Goal: Task Accomplishment & Management: Manage account settings

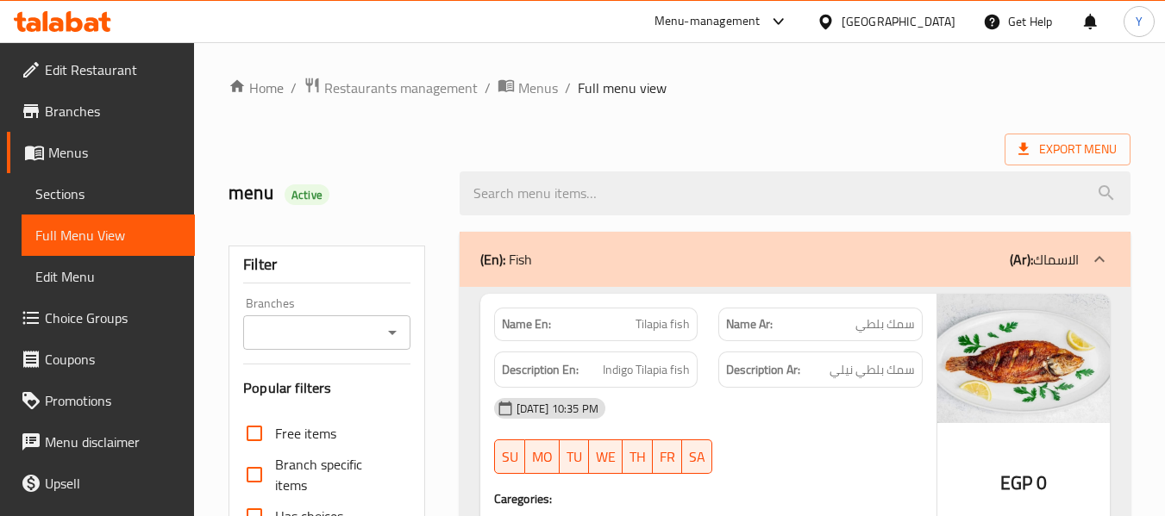
click at [933, 23] on div "Egypt" at bounding box center [898, 21] width 114 height 19
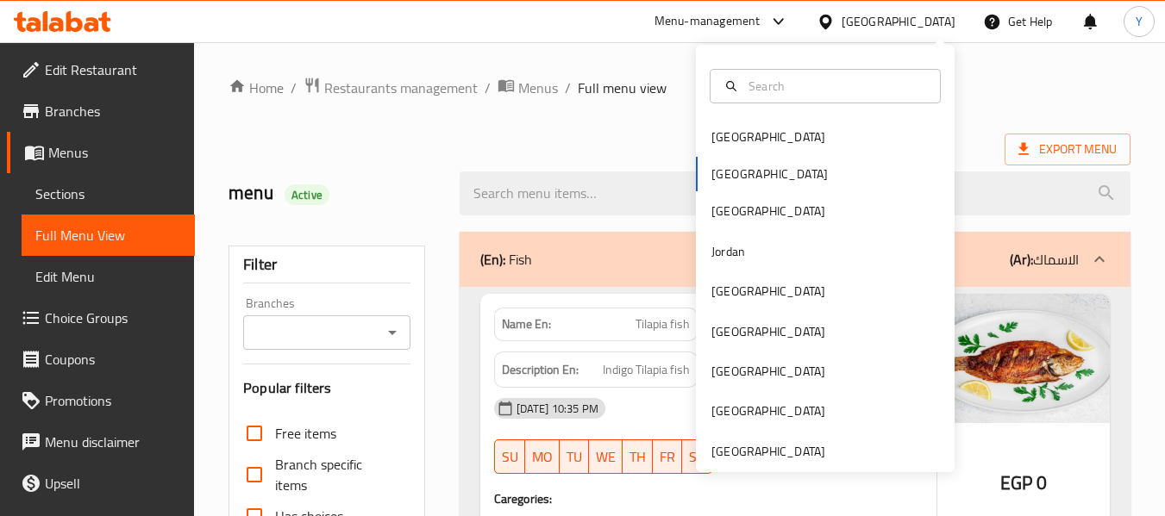
click at [933, 23] on div "Egypt" at bounding box center [898, 21] width 114 height 19
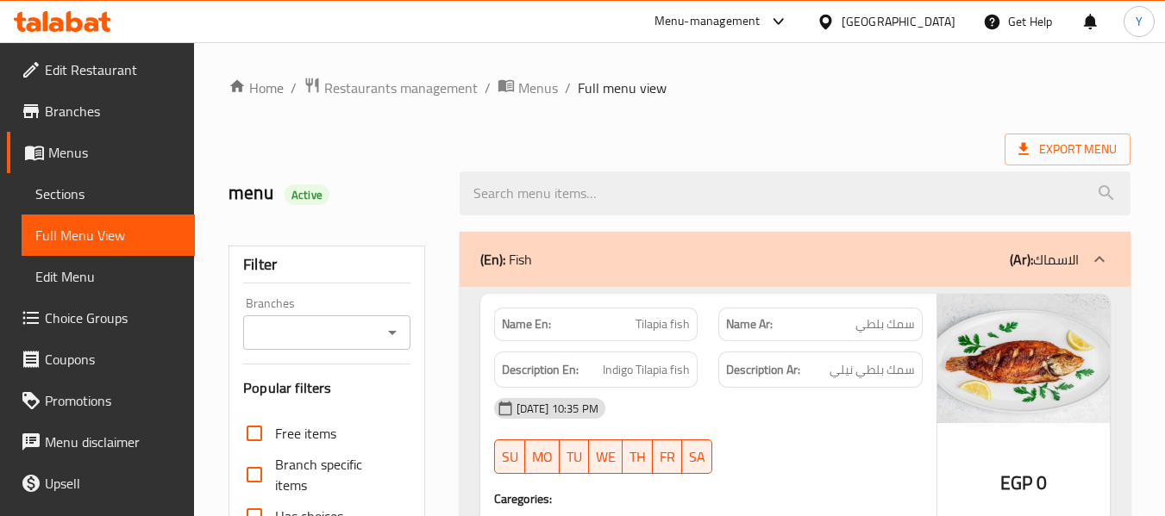
click at [933, 23] on div "Egypt" at bounding box center [898, 21] width 114 height 19
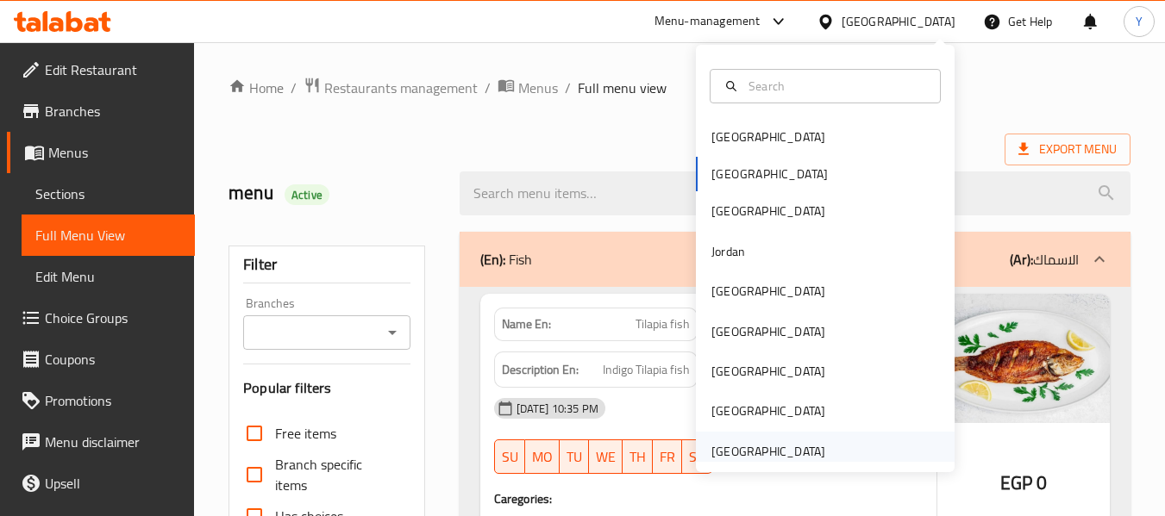
click at [711, 449] on div "[GEOGRAPHIC_DATA]" at bounding box center [768, 451] width 114 height 19
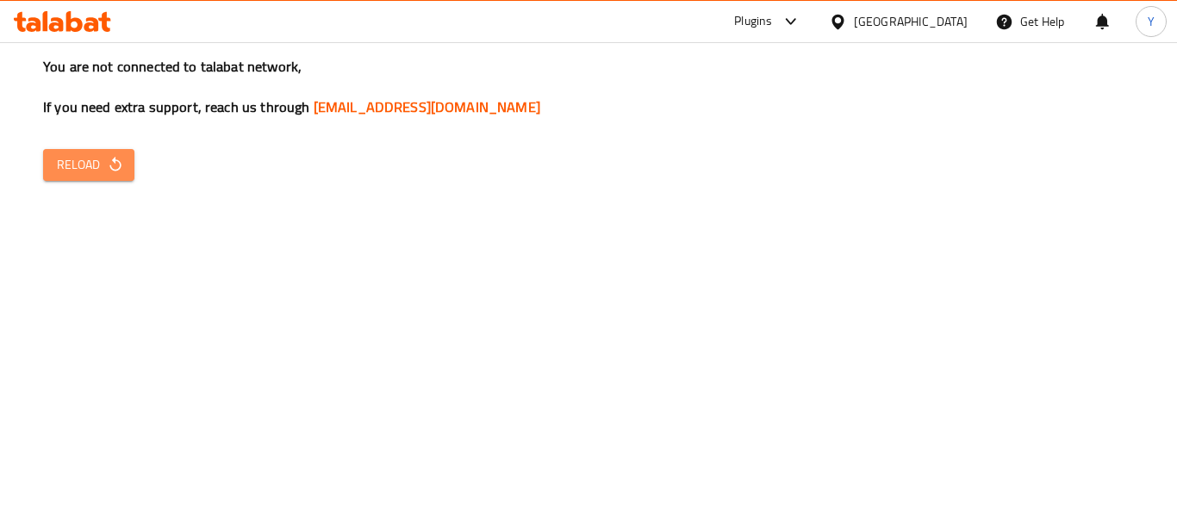
click at [62, 154] on span "Reload" at bounding box center [89, 165] width 64 height 22
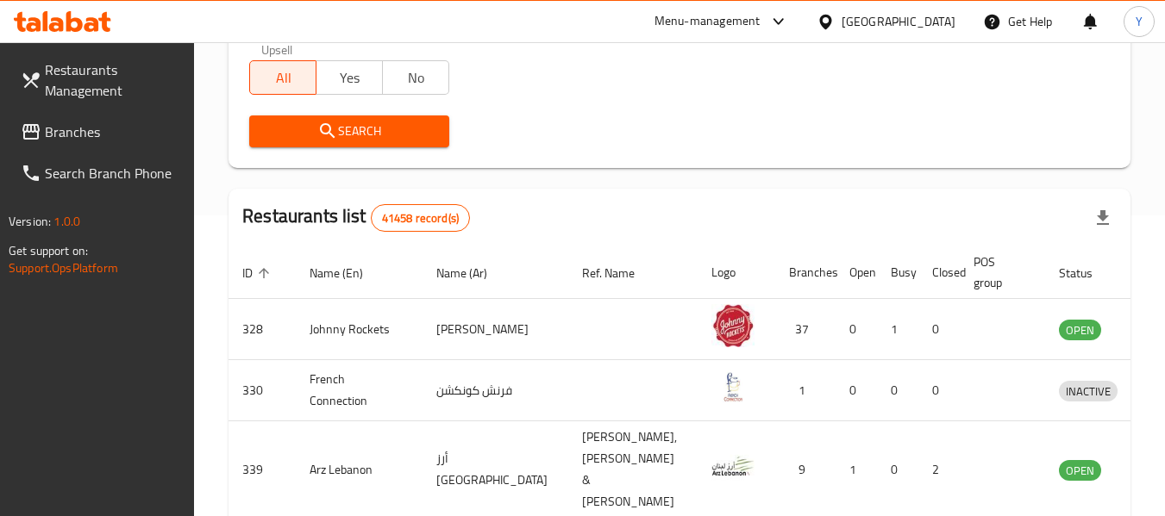
scroll to position [328, 0]
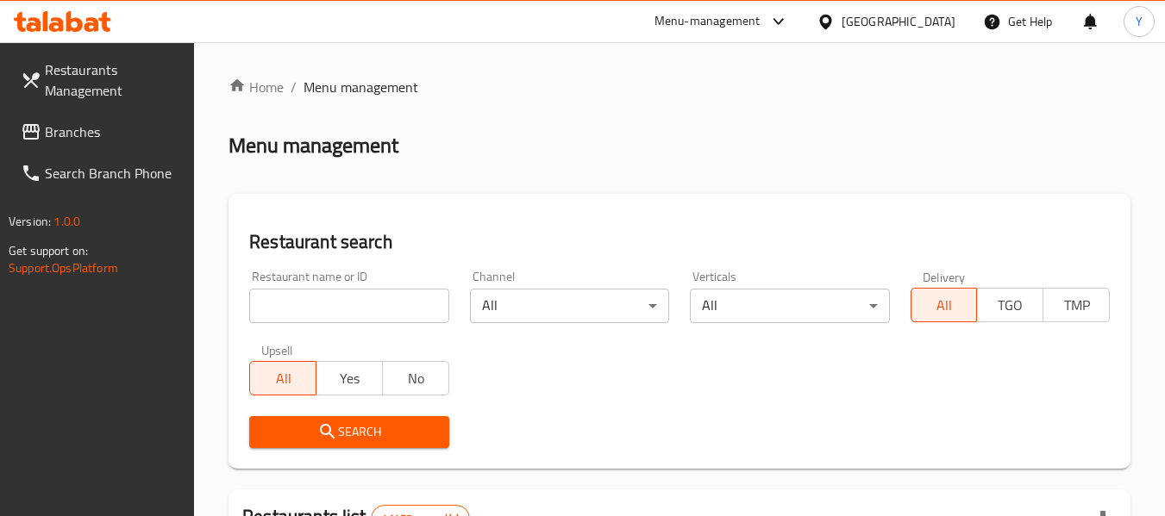
click at [898, 21] on div "[GEOGRAPHIC_DATA]" at bounding box center [898, 21] width 114 height 19
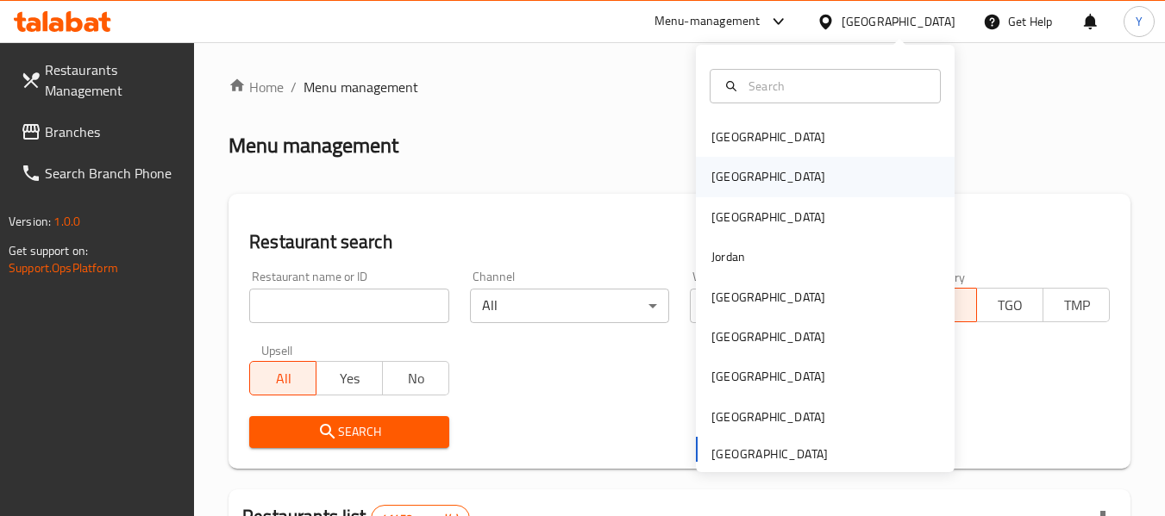
click at [750, 169] on div "[GEOGRAPHIC_DATA]" at bounding box center [825, 177] width 259 height 40
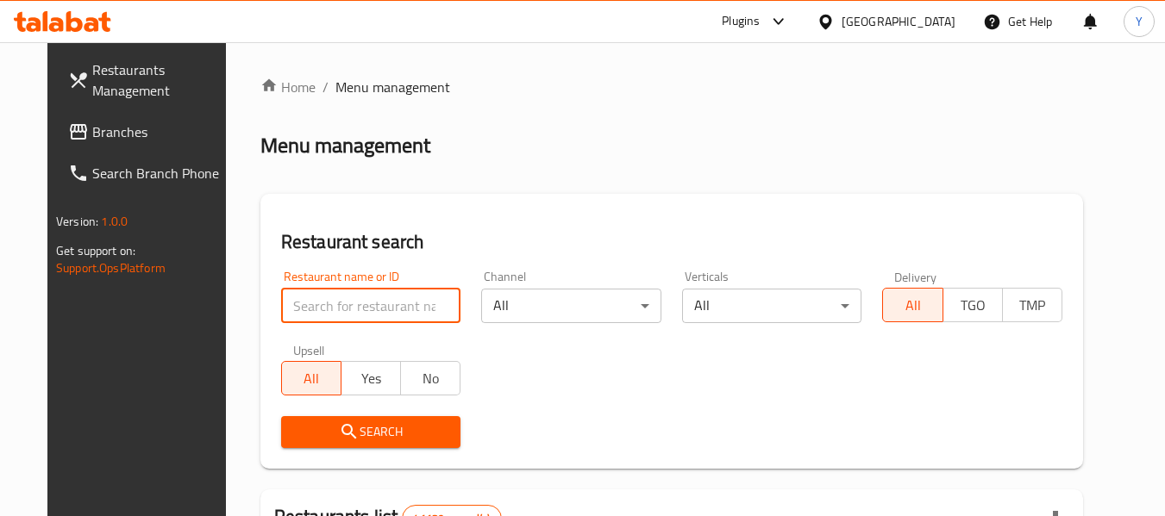
click at [366, 313] on input "search" at bounding box center [371, 306] width 180 height 34
paste input "فطائر وبيتزا الديناصور"
type input "فطائر وبيتزا الديناصور"
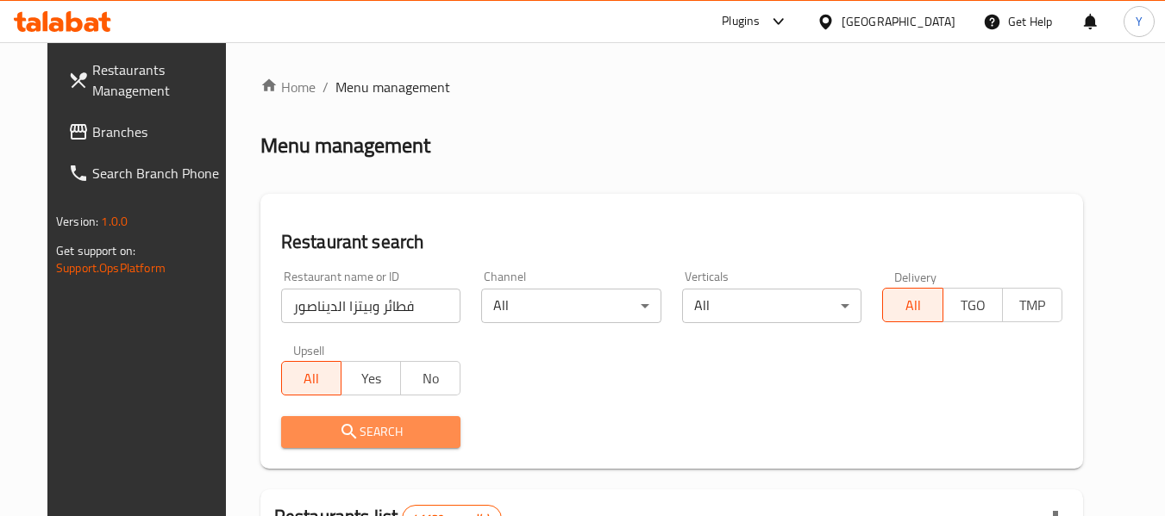
click at [364, 434] on span "Search" at bounding box center [371, 433] width 153 height 22
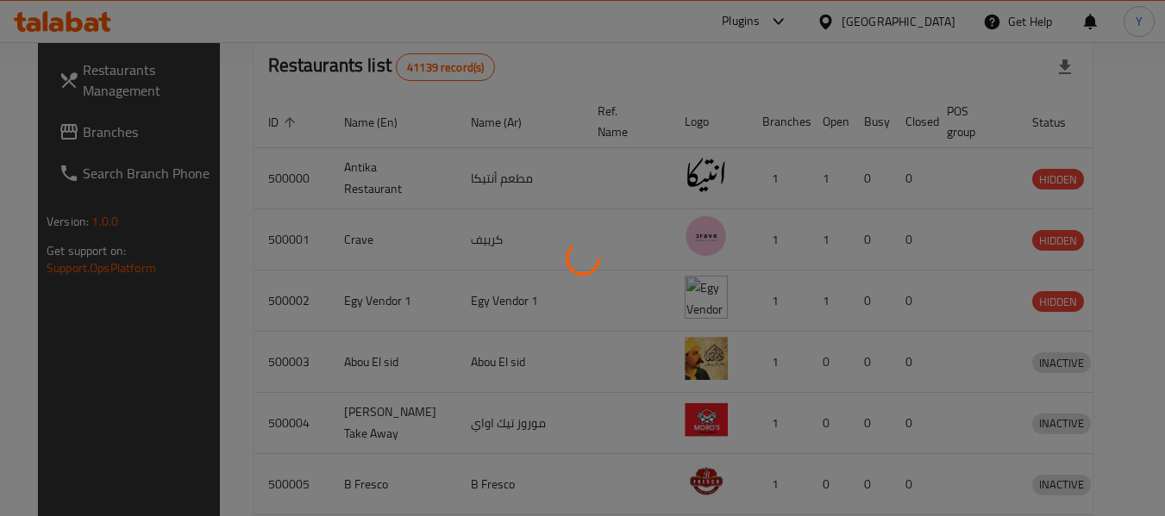
scroll to position [253, 0]
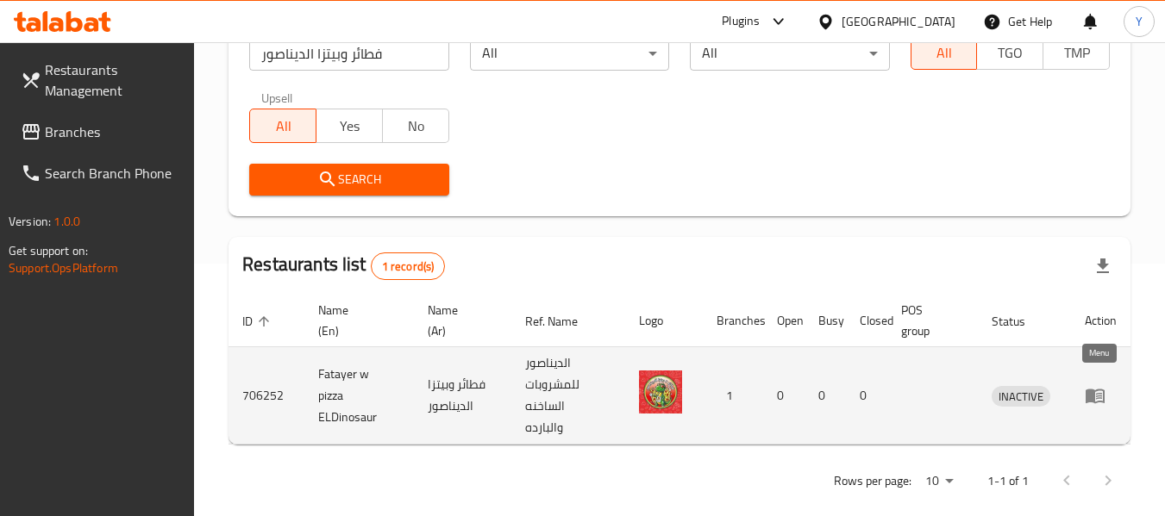
click at [1095, 387] on icon "enhanced table" at bounding box center [1094, 395] width 21 height 21
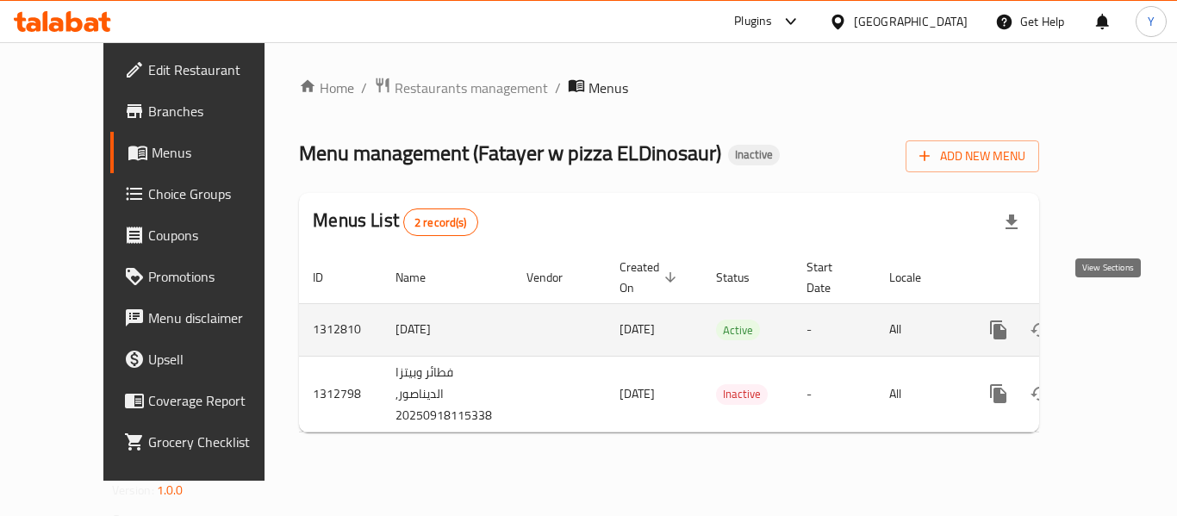
click at [1113, 320] on icon "enhanced table" at bounding box center [1123, 330] width 21 height 21
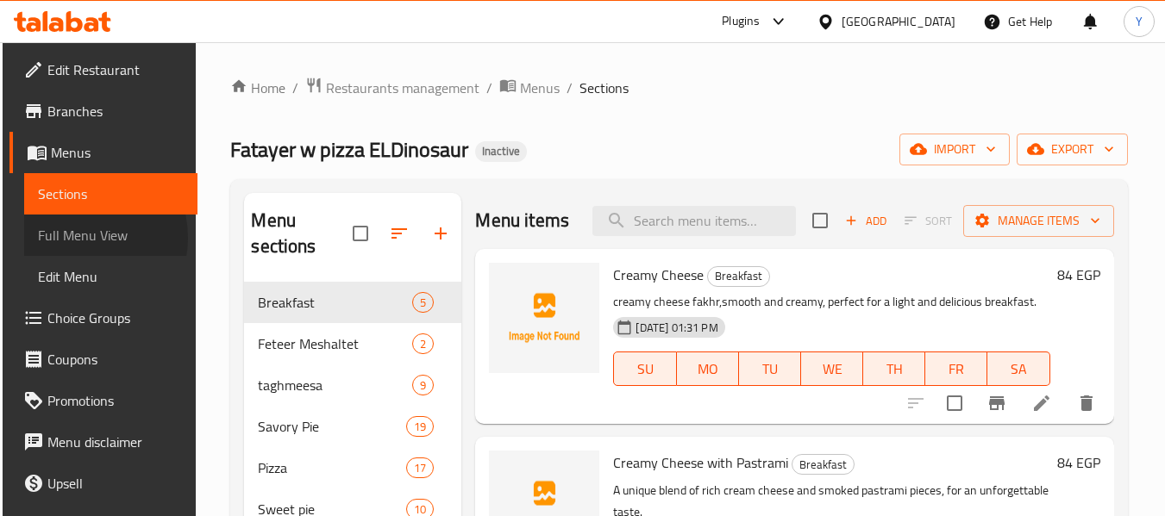
click at [74, 238] on span "Full Menu View" at bounding box center [111, 235] width 146 height 21
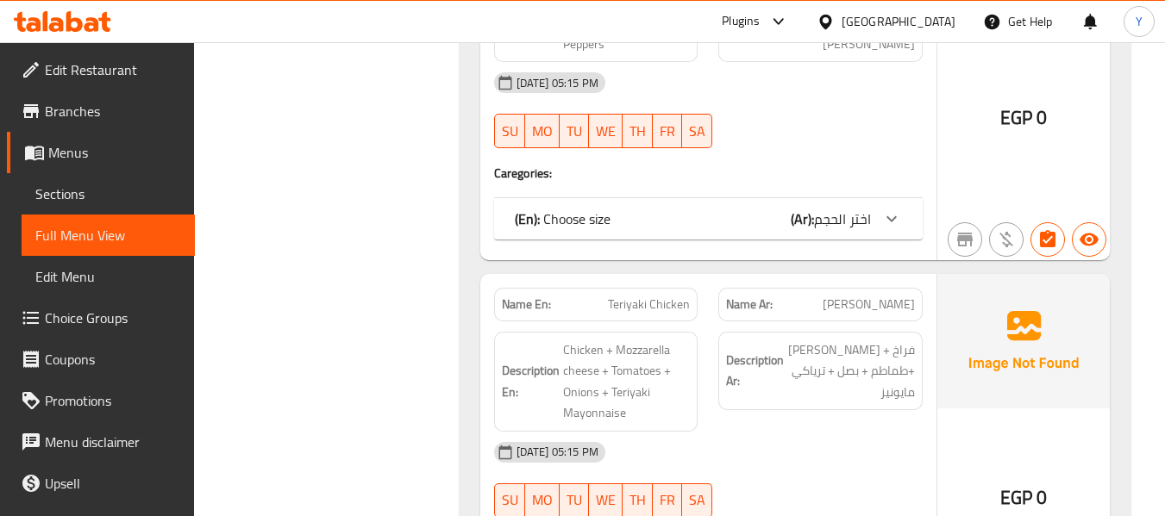
scroll to position [7139, 0]
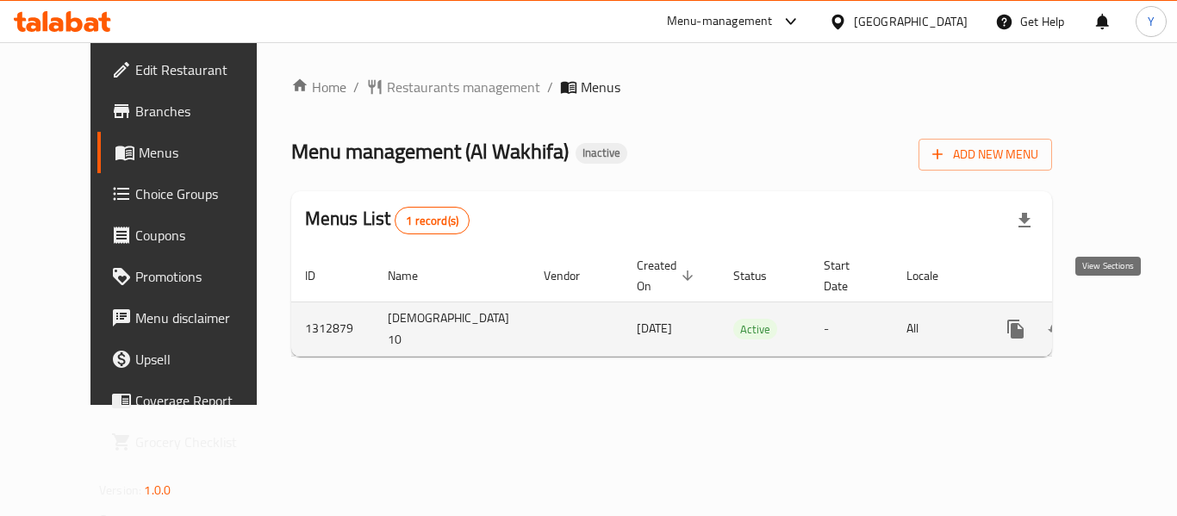
click at [1130, 319] on icon "enhanced table" at bounding box center [1140, 329] width 21 height 21
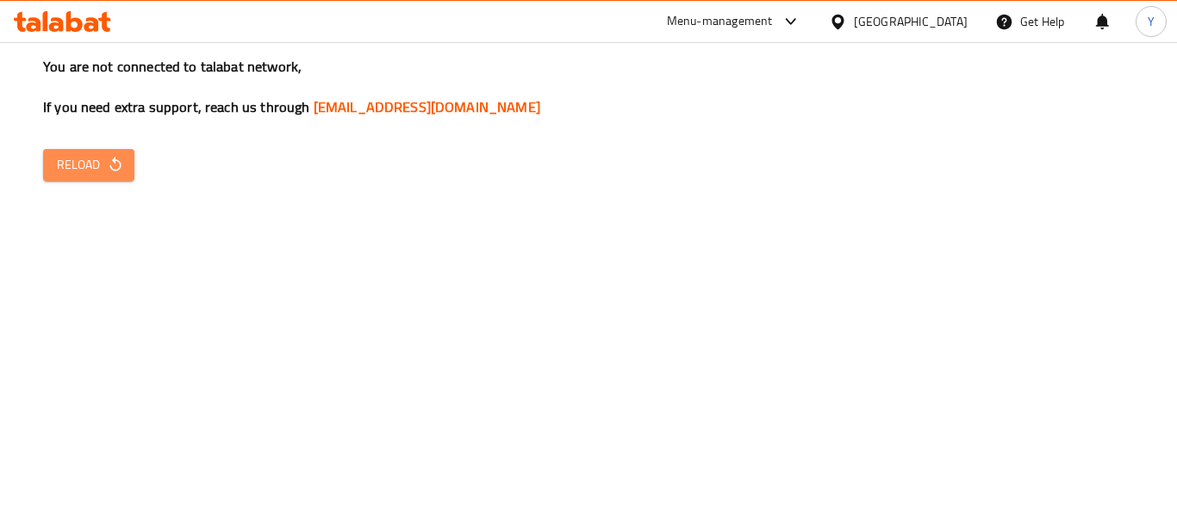
click at [101, 162] on span "Reload" at bounding box center [89, 165] width 64 height 22
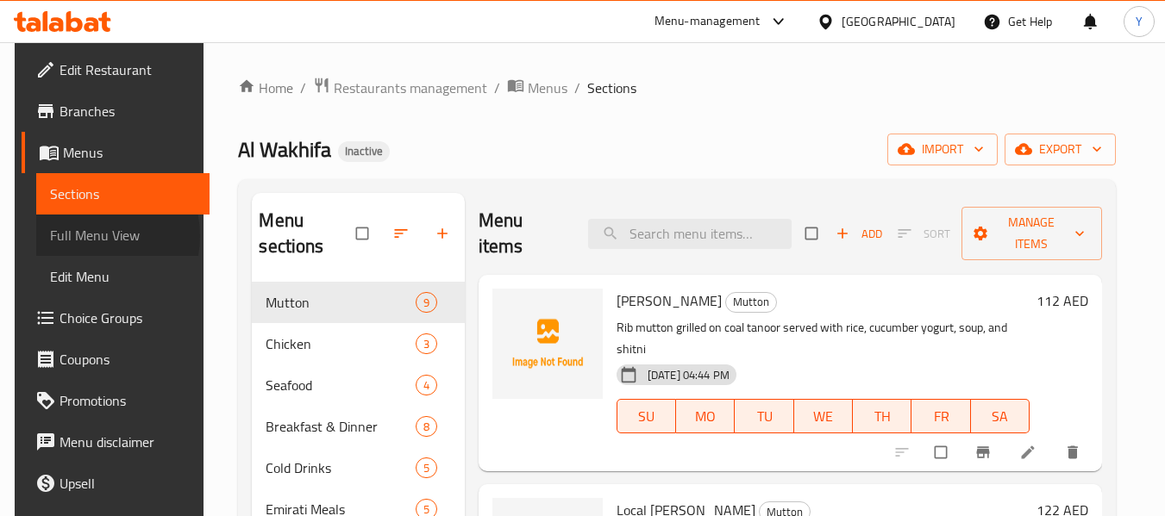
click at [75, 236] on span "Full Menu View" at bounding box center [123, 235] width 146 height 21
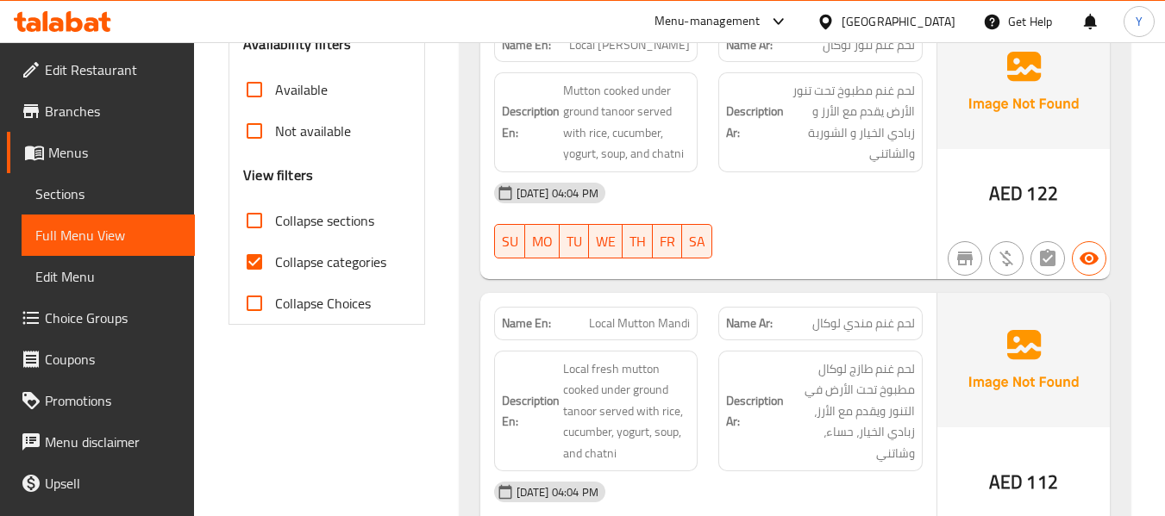
scroll to position [531, 0]
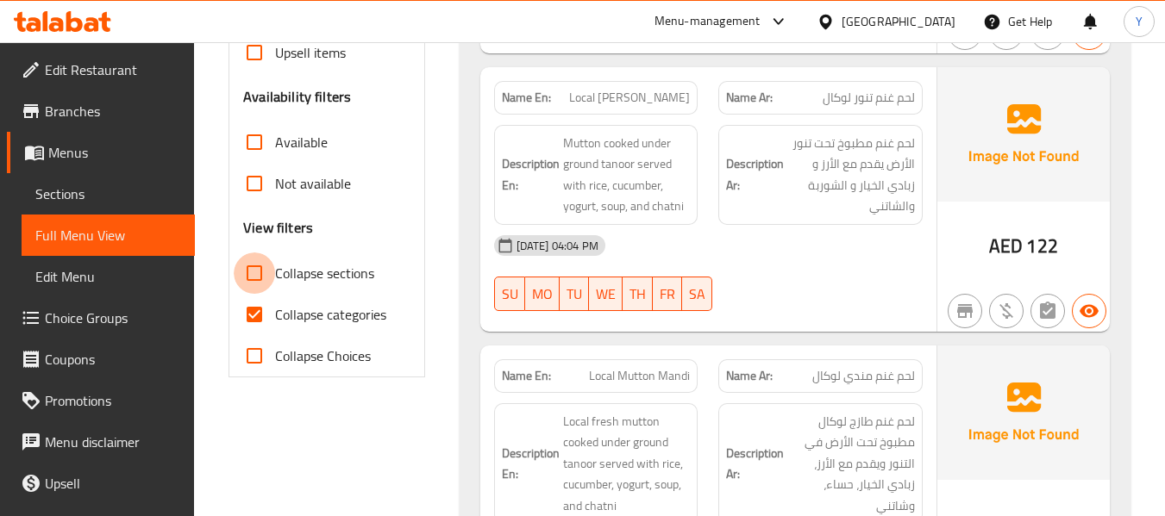
click at [261, 253] on input "Collapse sections" at bounding box center [254, 273] width 41 height 41
checkbox input "true"
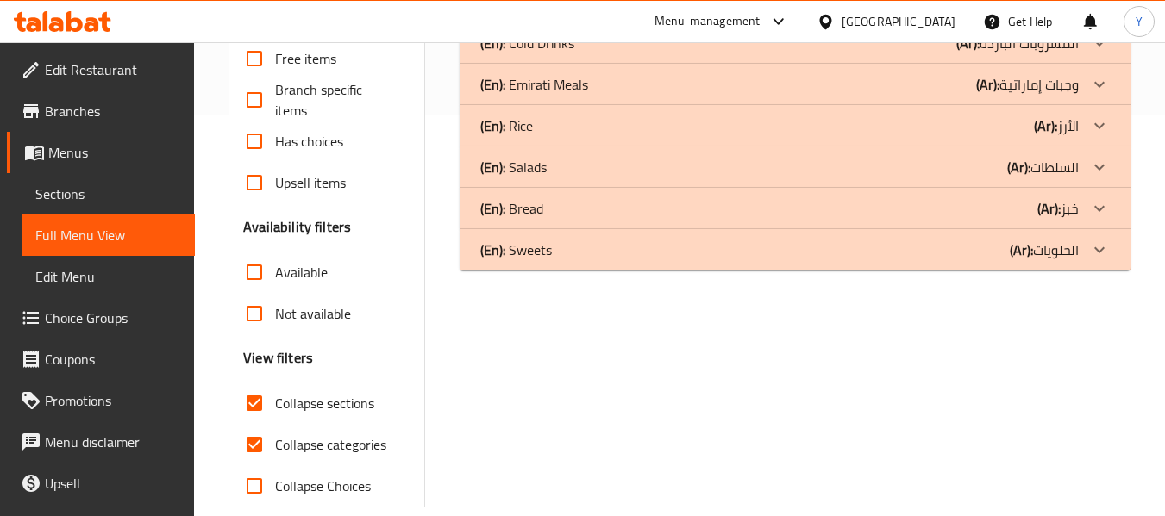
scroll to position [0, 0]
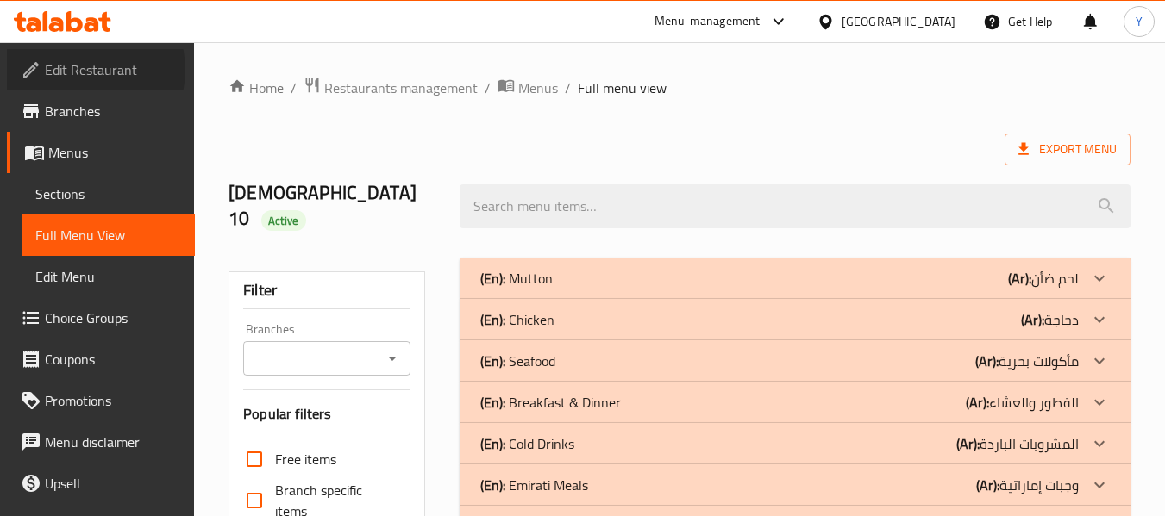
click at [87, 70] on span "Edit Restaurant" at bounding box center [113, 69] width 136 height 21
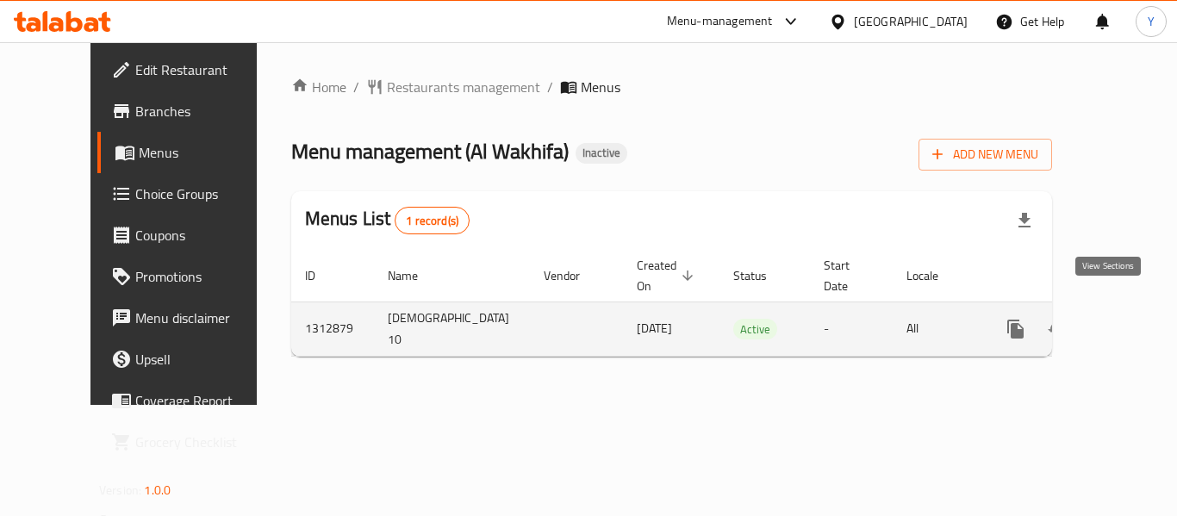
click at [1120, 321] on link "enhanced table" at bounding box center [1140, 329] width 41 height 41
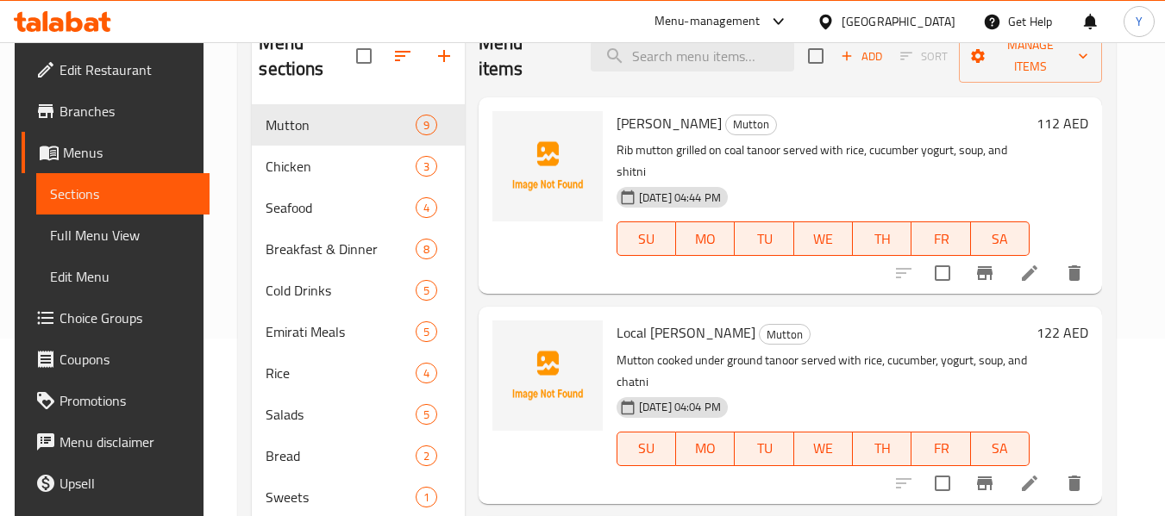
scroll to position [122, 0]
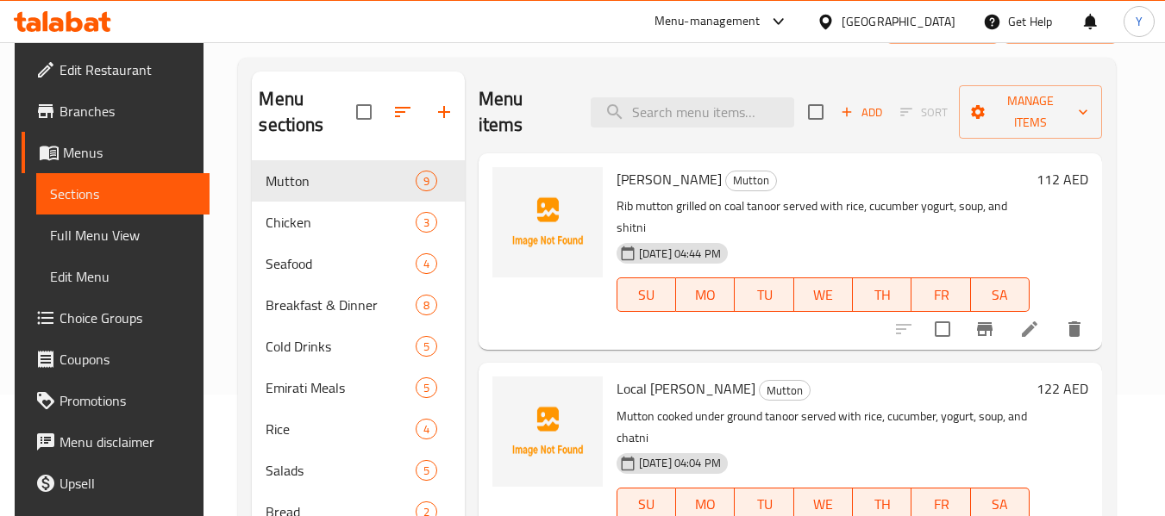
click at [757, 144] on div "Menu items Add Sort Manage items" at bounding box center [789, 113] width 623 height 82
click at [688, 116] on input "search" at bounding box center [691, 112] width 203 height 30
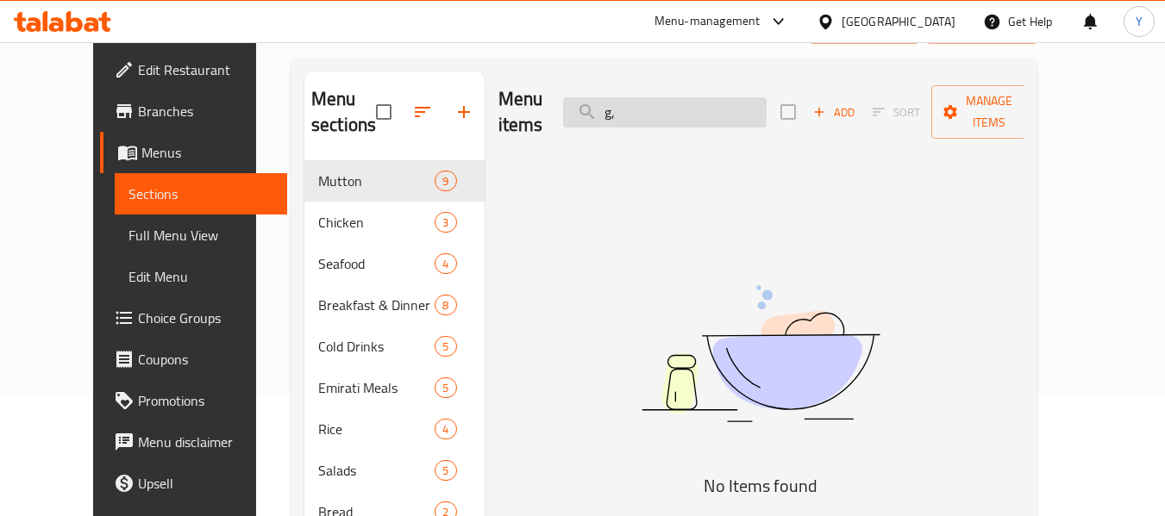
type input "g"
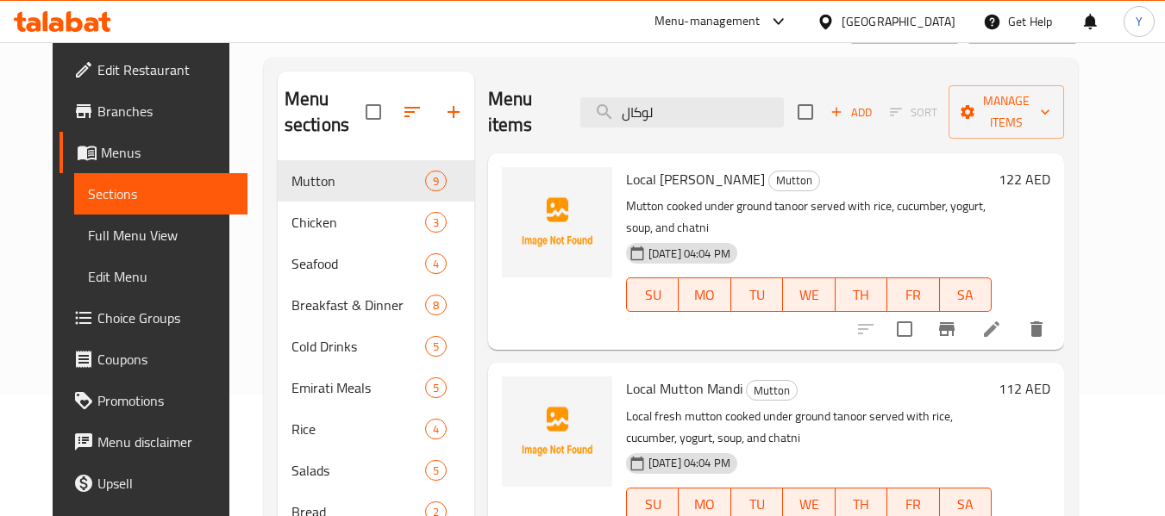
type input "لوكال"
drag, startPoint x: 1040, startPoint y: 500, endPoint x: 1046, endPoint y: 511, distance: 12.7
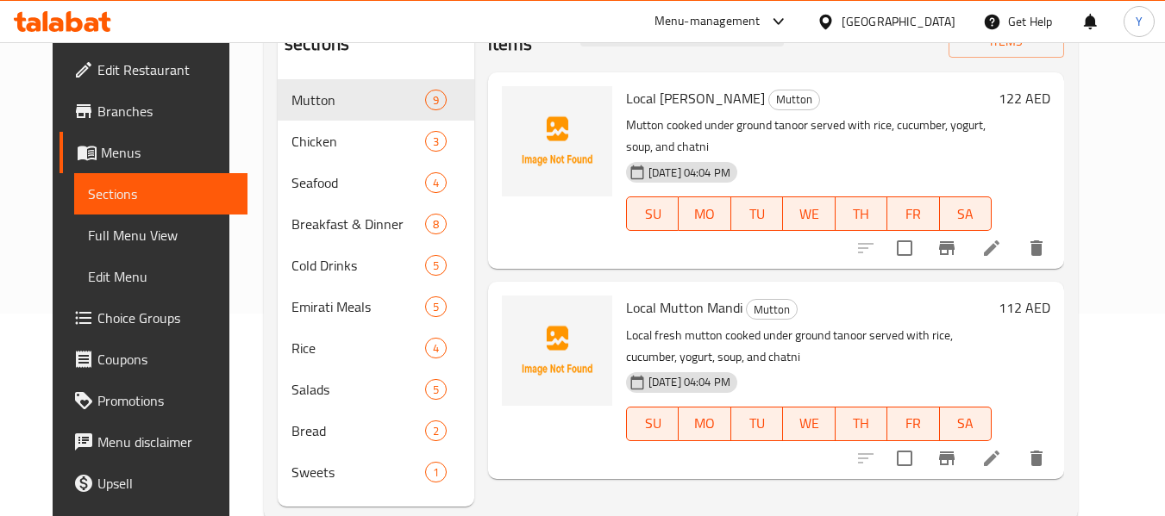
scroll to position [203, 0]
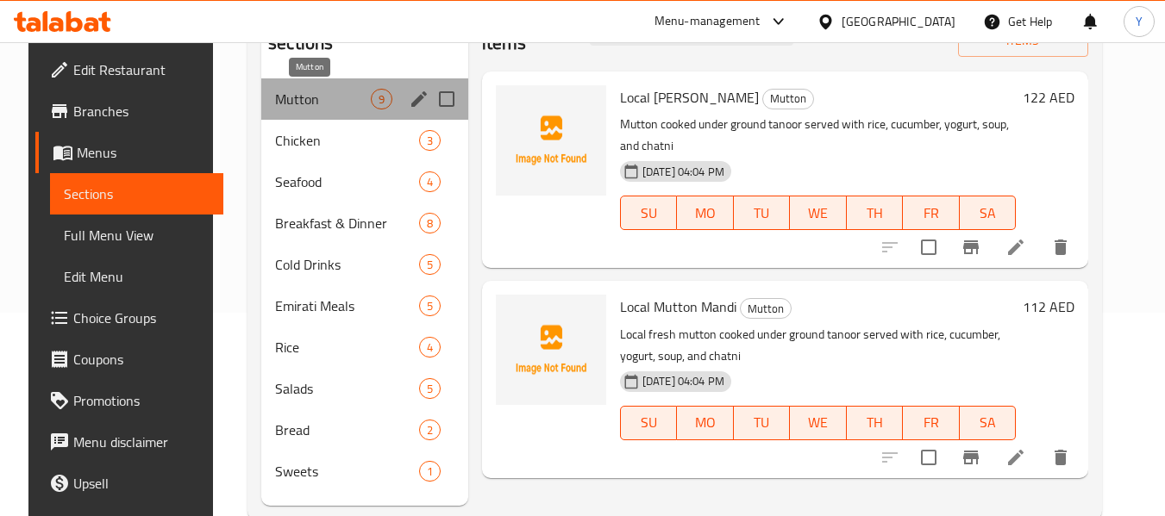
click at [328, 108] on span "Mutton" at bounding box center [323, 99] width 96 height 21
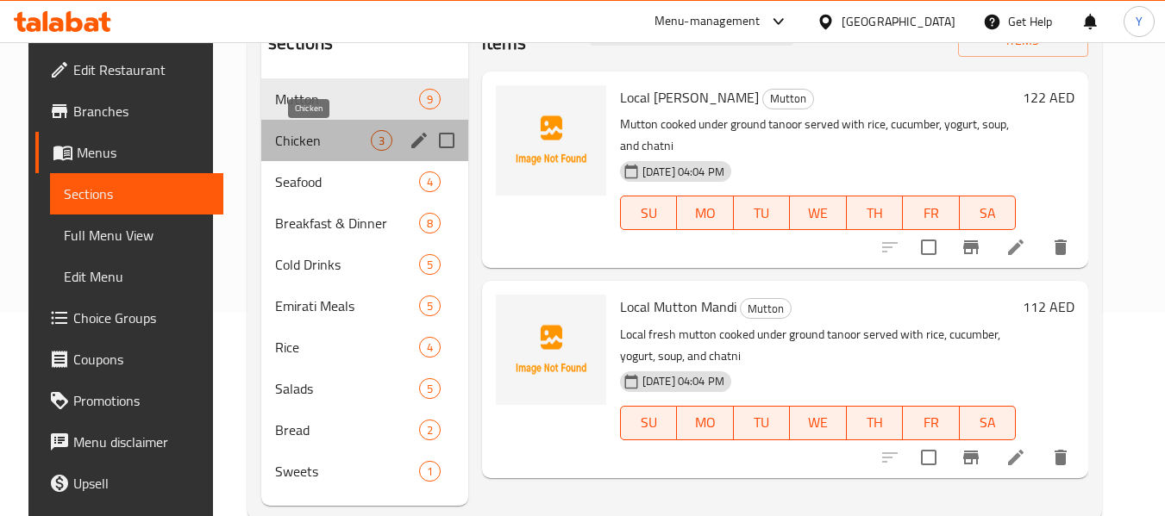
click at [302, 147] on span "Chicken" at bounding box center [323, 140] width 96 height 21
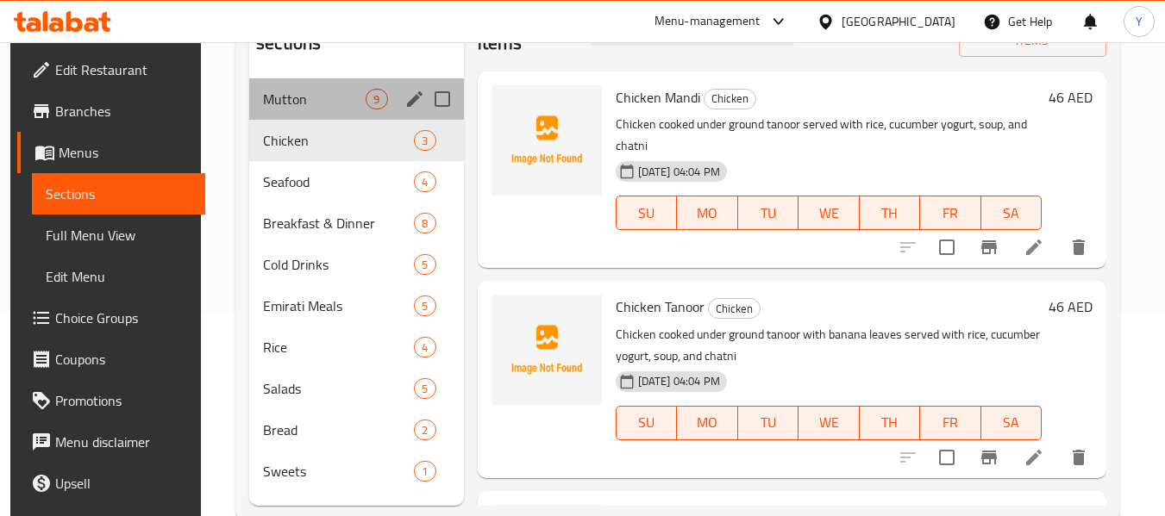
click at [302, 116] on div "Mutton 9" at bounding box center [356, 98] width 214 height 41
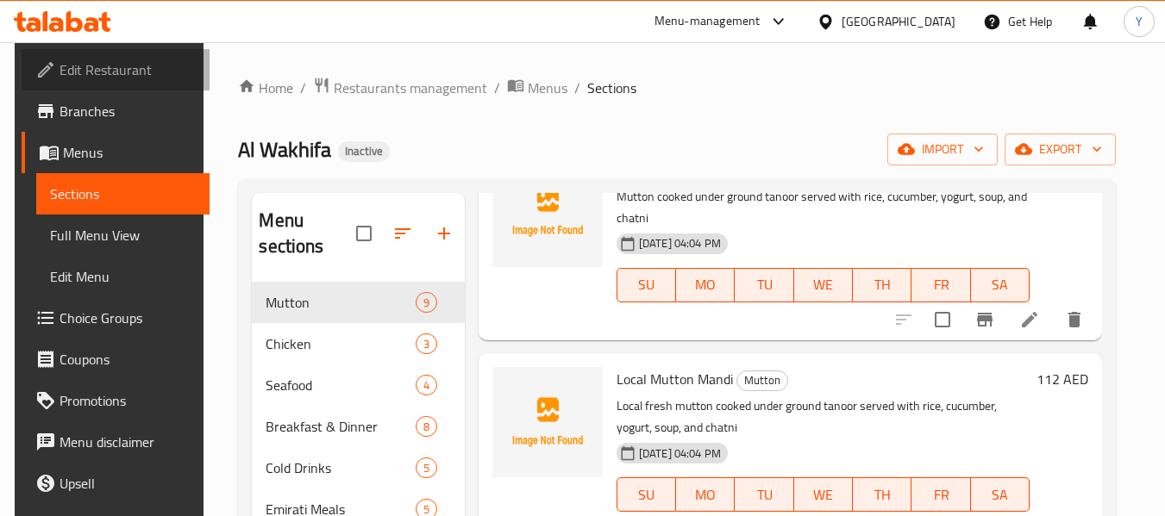
click at [136, 69] on span "Edit Restaurant" at bounding box center [127, 69] width 136 height 21
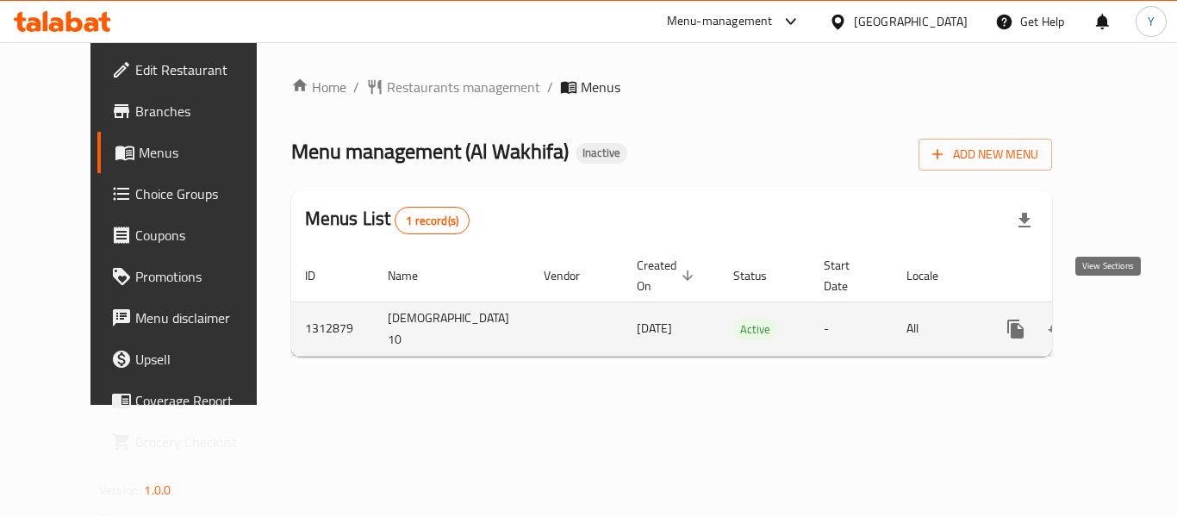
click at [1133, 322] on icon "enhanced table" at bounding box center [1141, 330] width 16 height 16
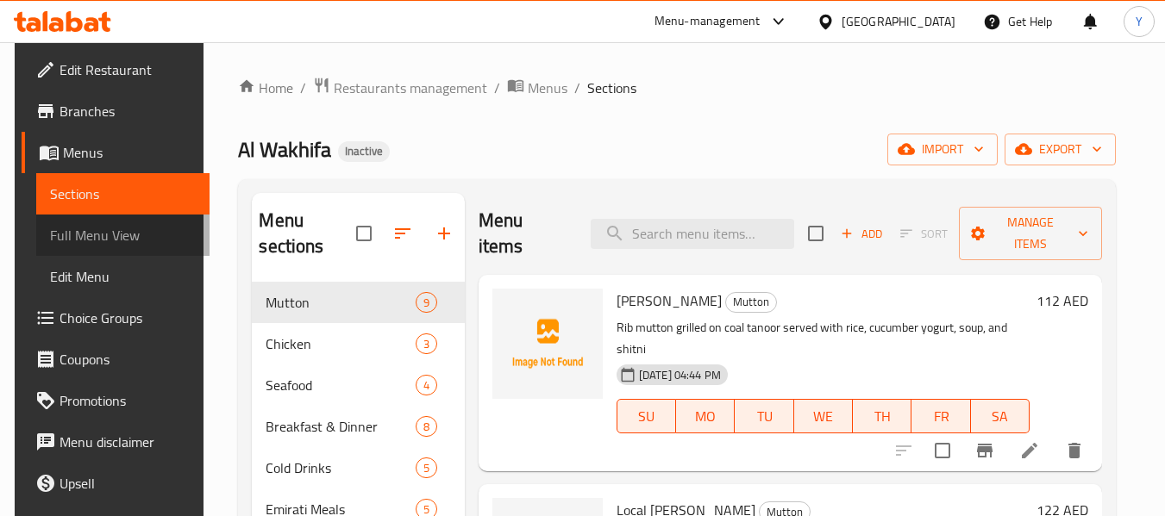
click at [136, 228] on span "Full Menu View" at bounding box center [123, 235] width 146 height 21
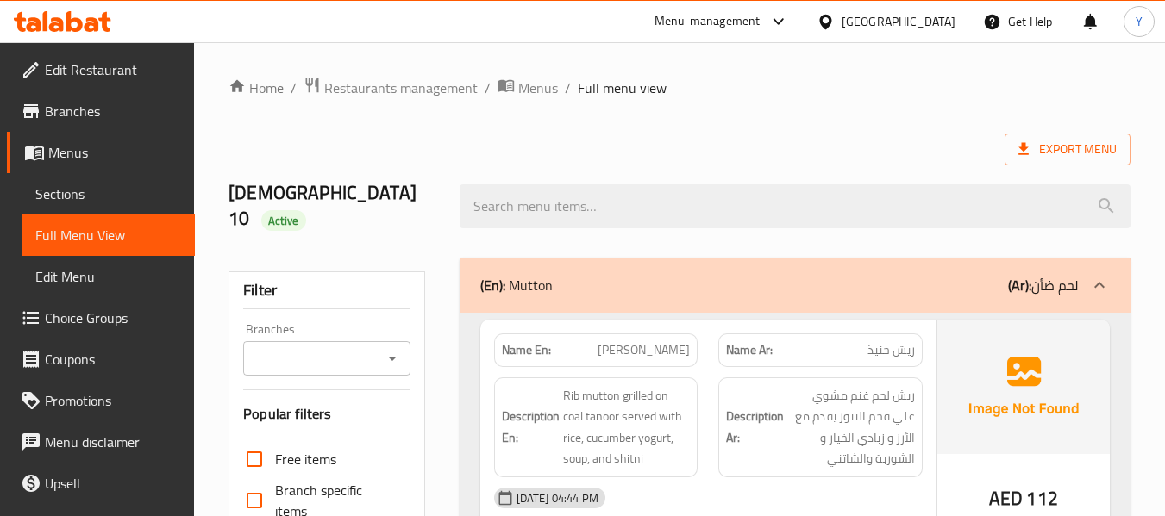
scroll to position [452, 0]
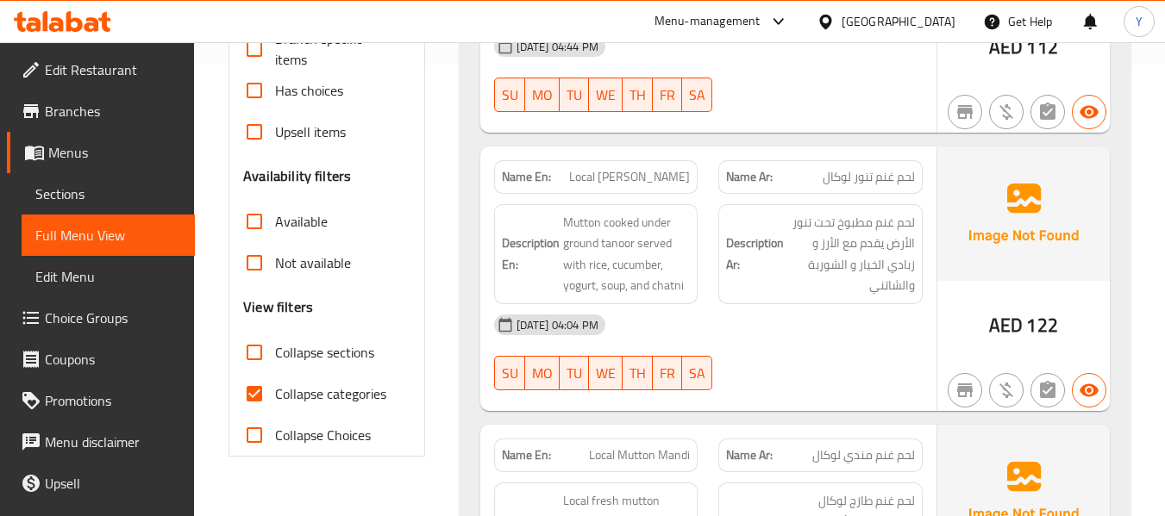
click at [252, 373] on input "Collapse categories" at bounding box center [254, 393] width 41 height 41
checkbox input "false"
click at [252, 332] on input "Collapse sections" at bounding box center [254, 352] width 41 height 41
checkbox input "true"
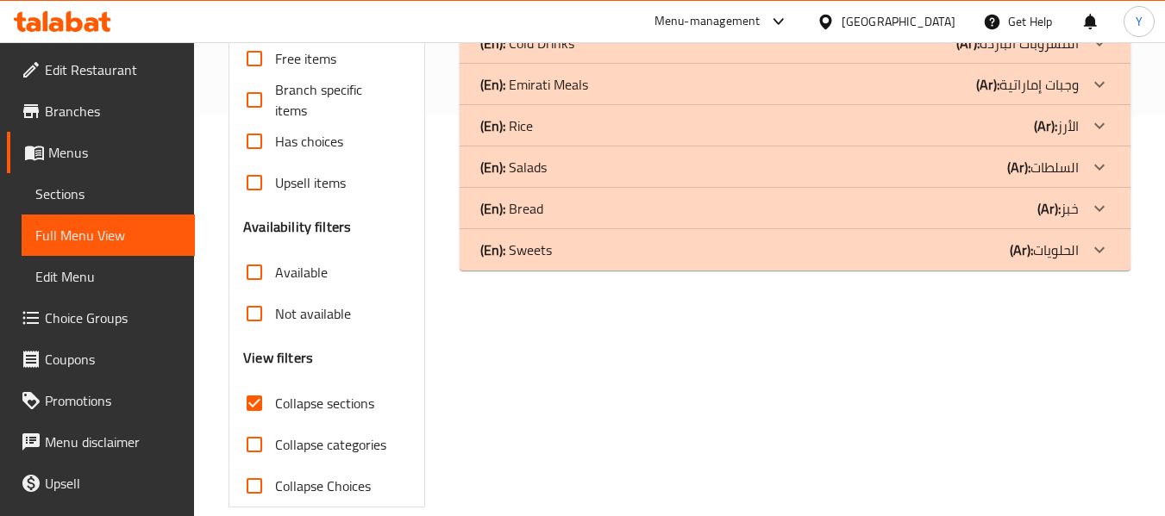
scroll to position [0, 0]
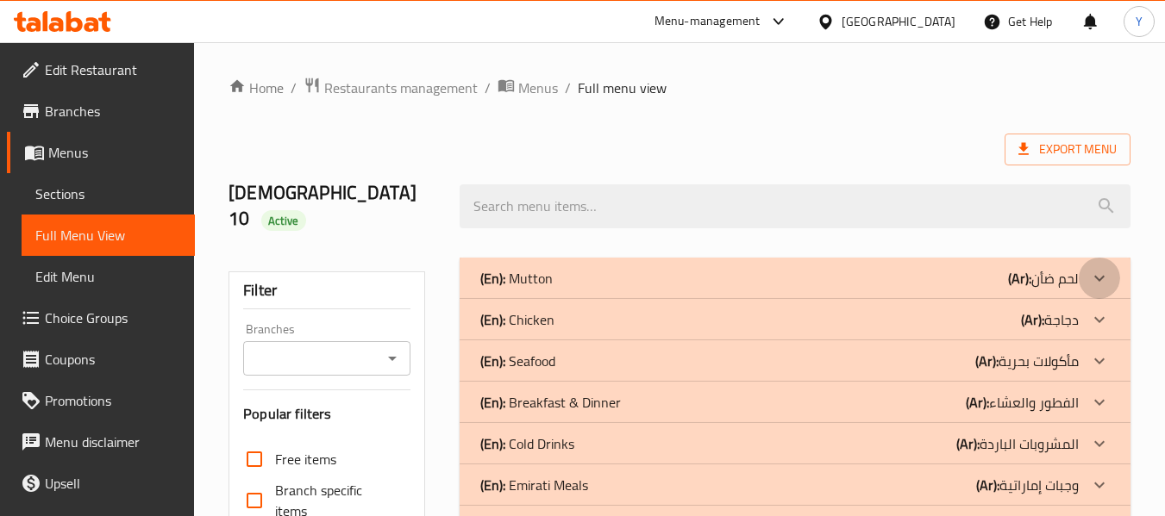
click at [1090, 268] on icon at bounding box center [1099, 278] width 21 height 21
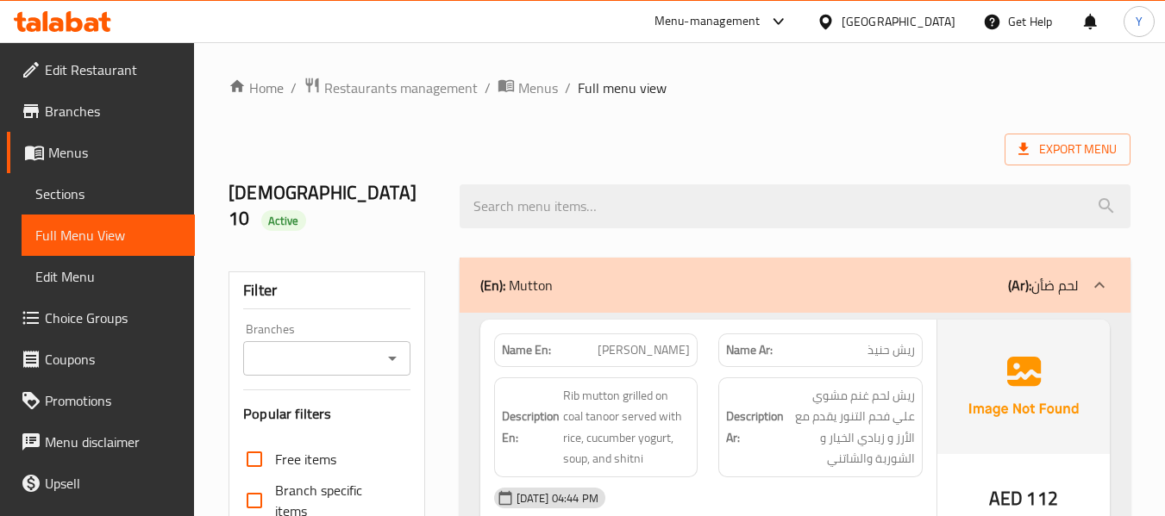
click at [696, 395] on div "Description En: Rib mutton grilled on coal tanoor served with rice, cucumber yo…" at bounding box center [596, 428] width 204 height 100
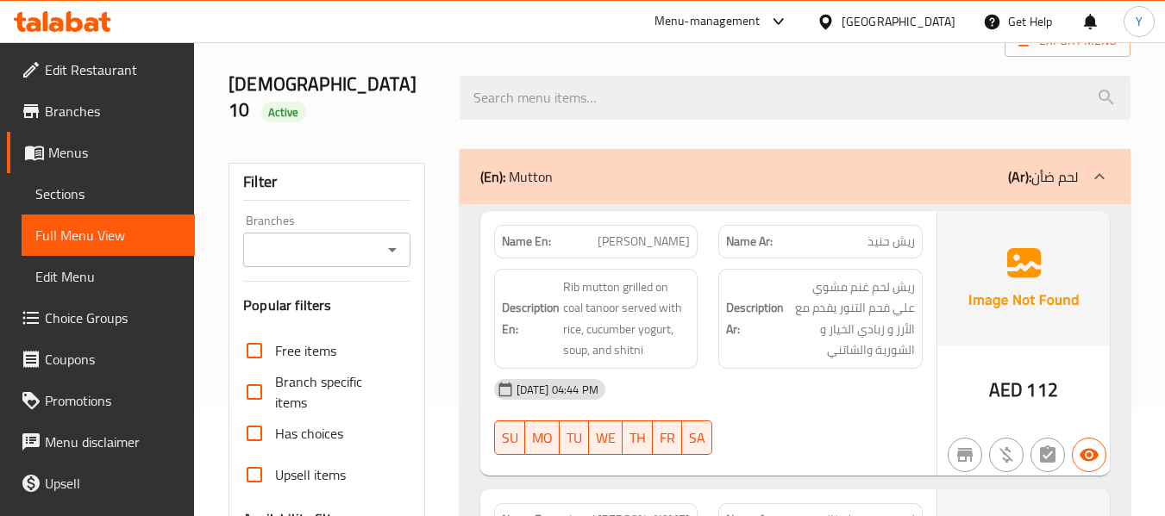
scroll to position [138, 0]
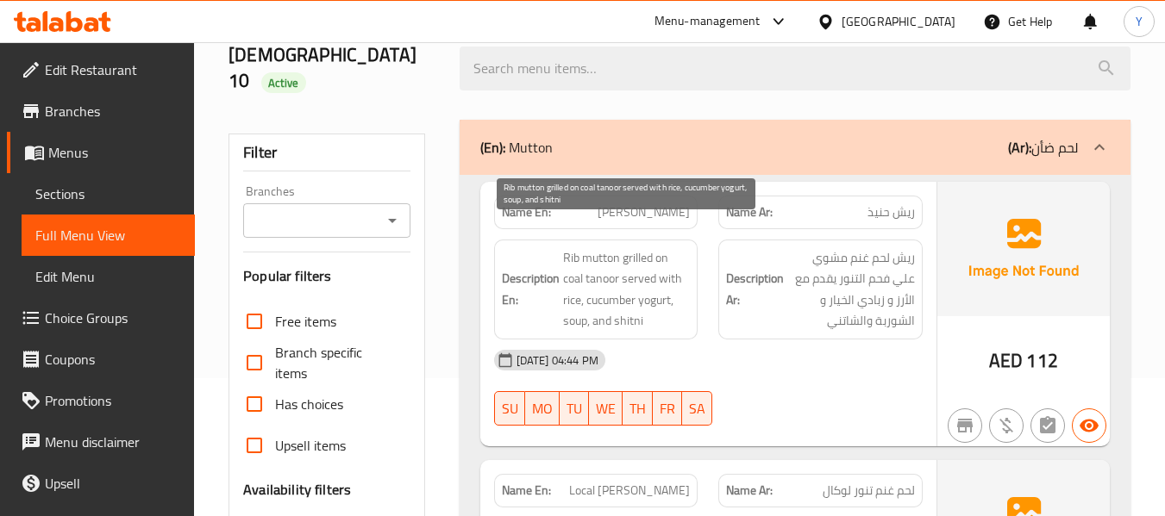
click at [682, 295] on span "Rib mutton grilled on coal tanoor served with rice, cucumber yogurt, soup, and …" at bounding box center [627, 289] width 128 height 84
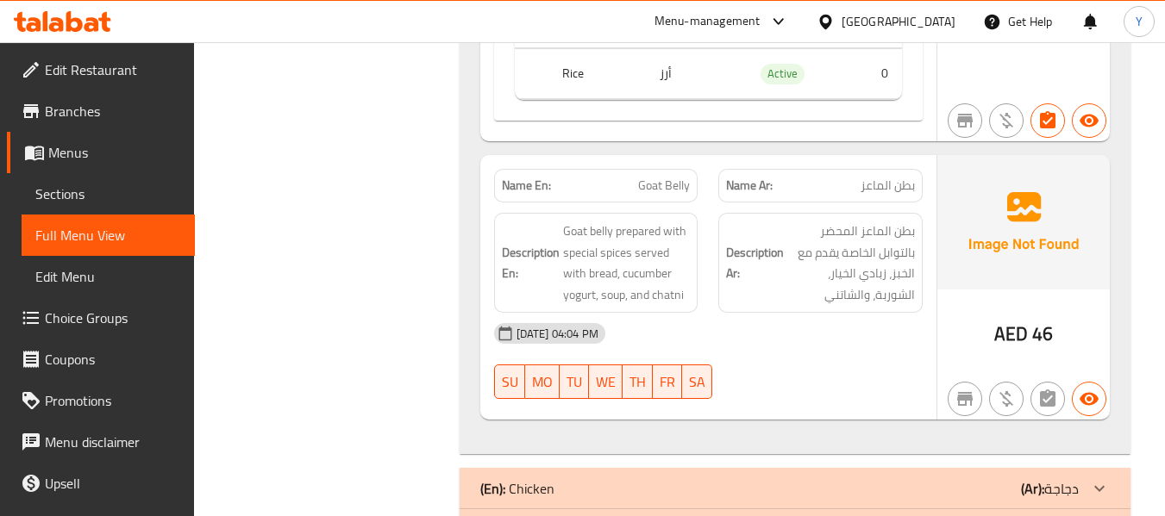
scroll to position [3310, 0]
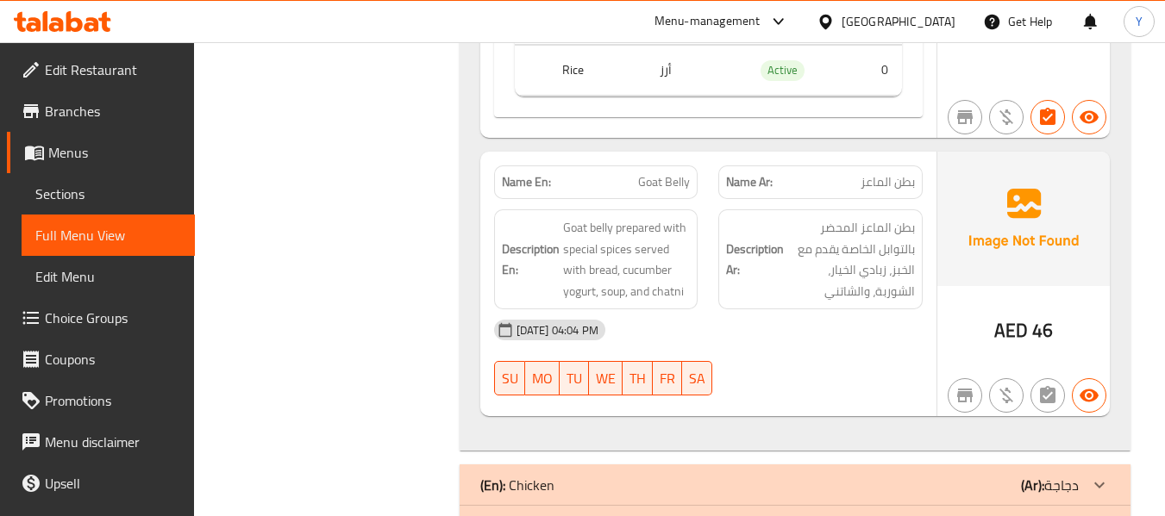
click at [761, 323] on div "[DATE] 04:04 PM" at bounding box center [708, 329] width 449 height 41
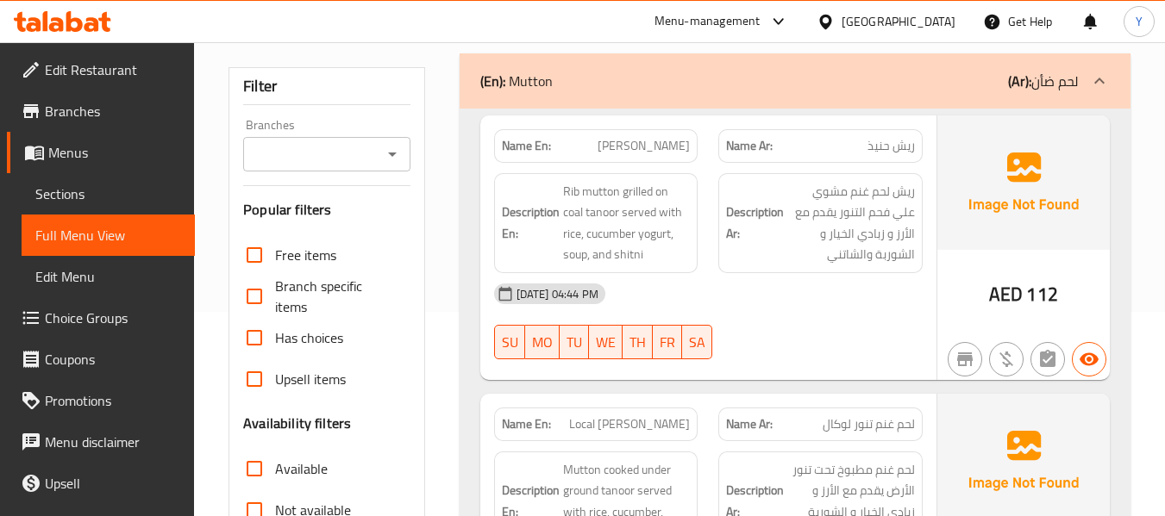
scroll to position [211, 0]
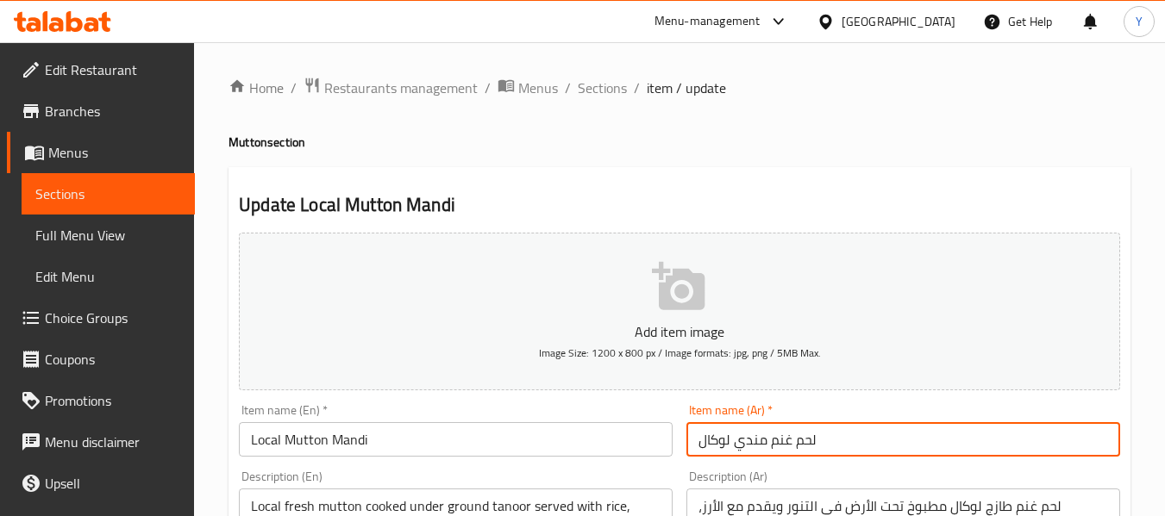
click at [724, 431] on input "لحم غنم مندي لوكال" at bounding box center [903, 439] width 434 height 34
paste input "تنور"
type input "لحم غنم مندي محلي"
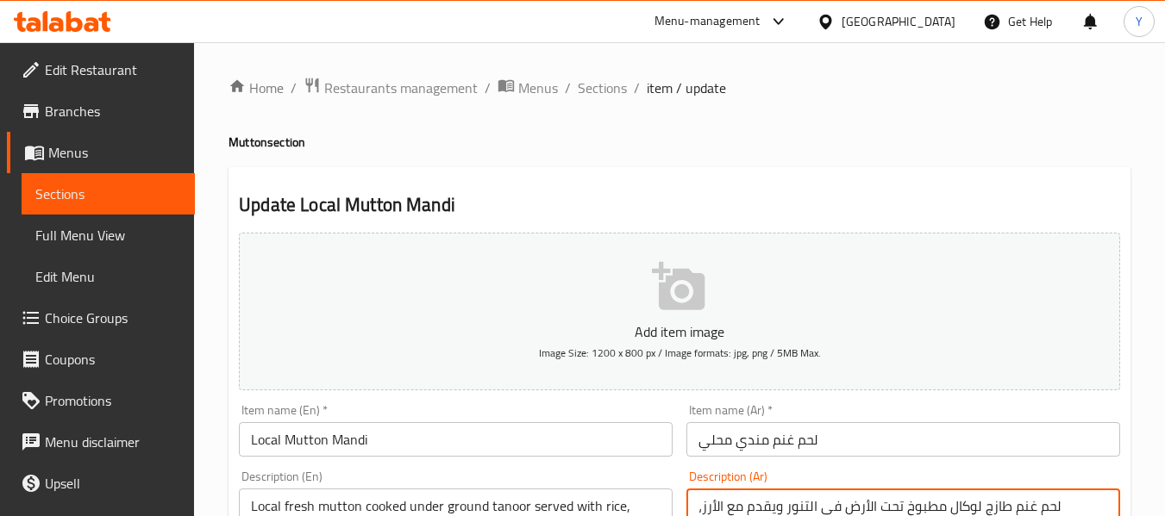
paste textarea "تنور"
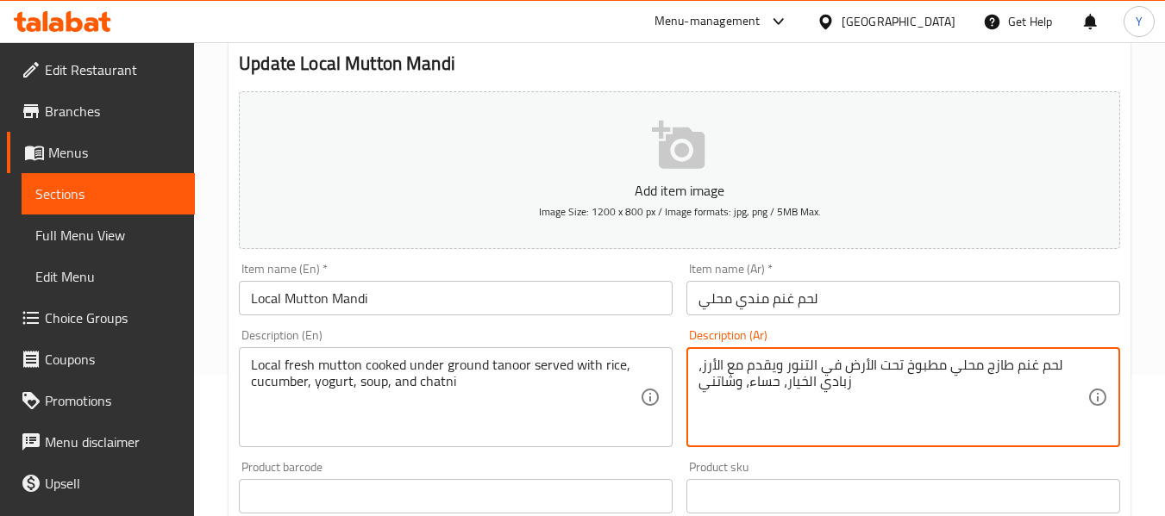
scroll to position [147, 0]
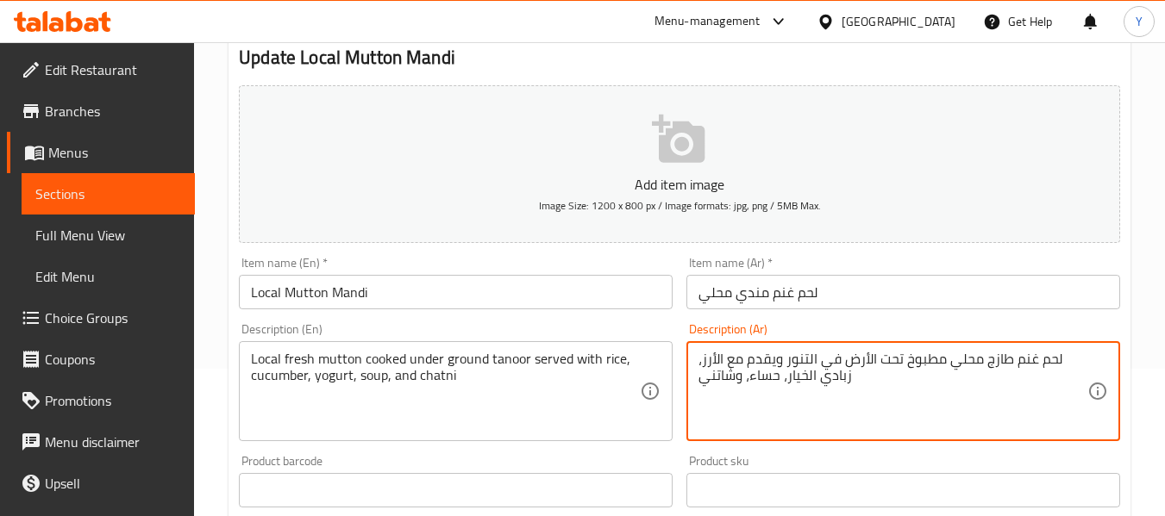
type textarea "لحم غنم طازج محلي مطبوخ تحت الأرض في التنور ويقدم مع الأرز، زبادي الخيار، حساء،…"
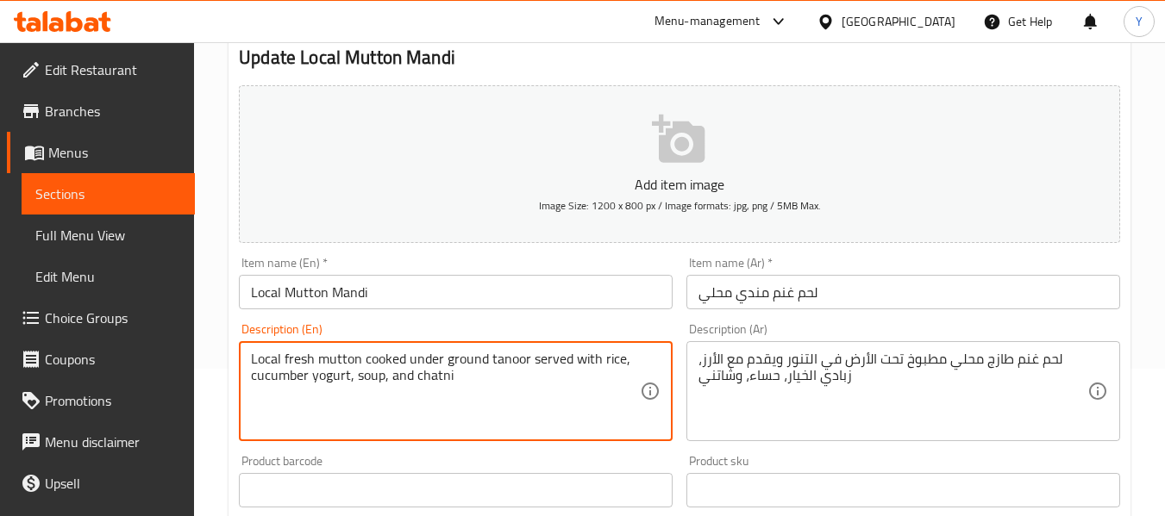
type textarea "Local fresh mutton cooked under ground tanoor served with rice, cucumber yogurt…"
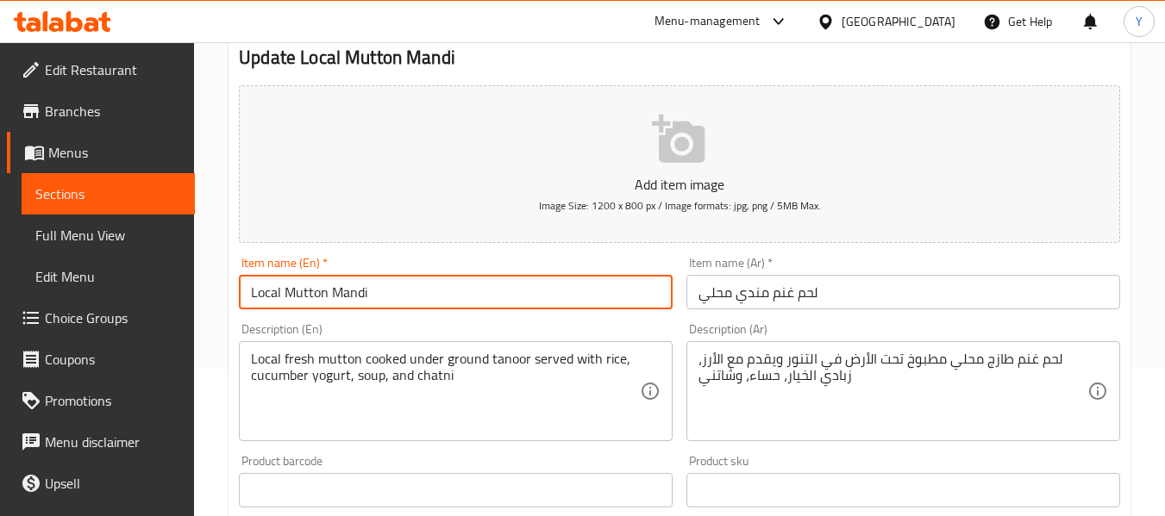
click at [411, 288] on input "Local Mutton Mandi" at bounding box center [456, 292] width 434 height 34
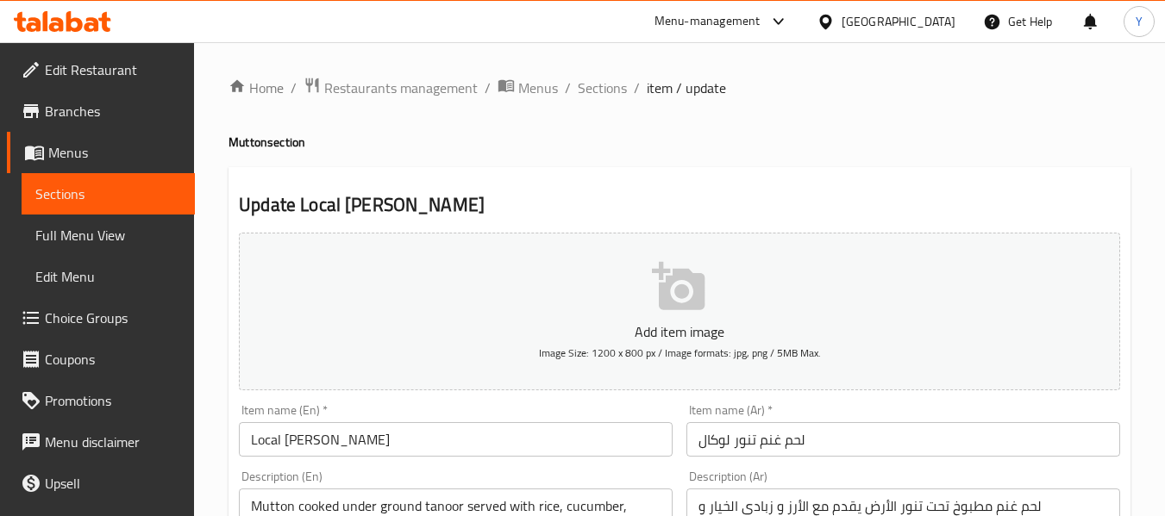
click at [715, 446] on input "لحم غنم تنور لوكال" at bounding box center [903, 439] width 434 height 34
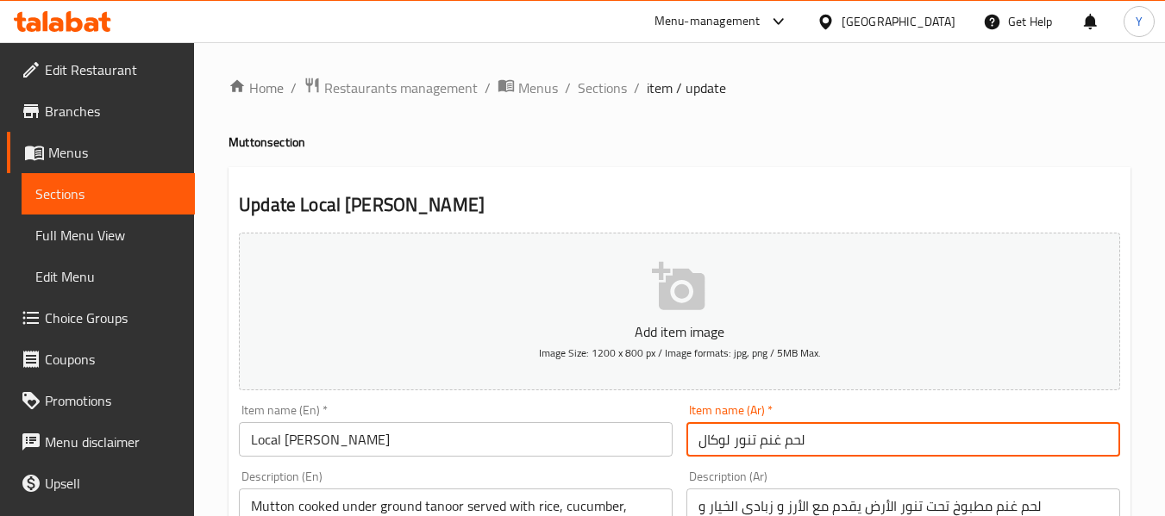
click at [715, 446] on input "لحم غنم تنور لوكال" at bounding box center [903, 439] width 434 height 34
type input "لحم غنم تنور محلي"
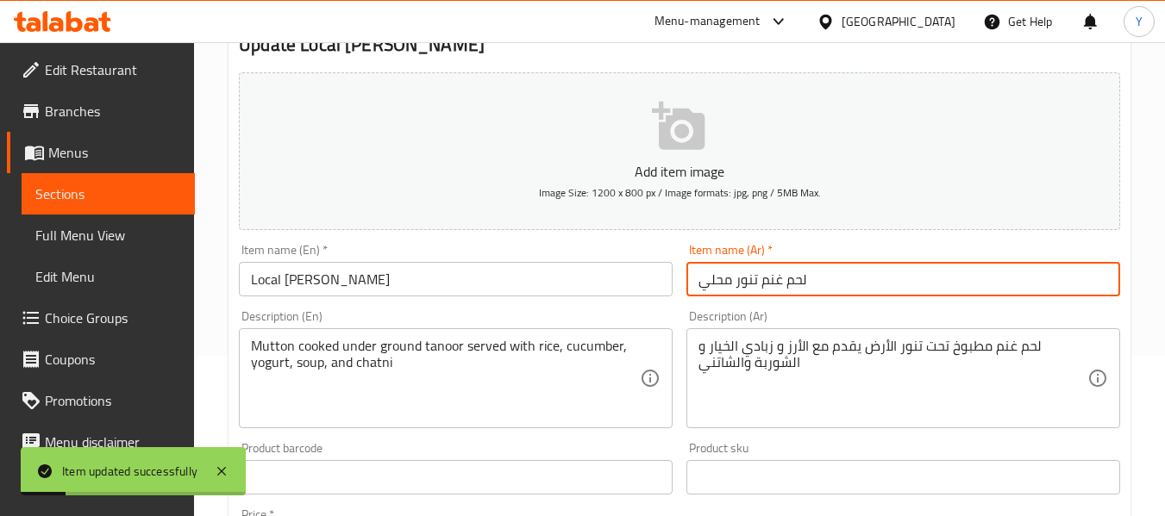
scroll to position [210, 0]
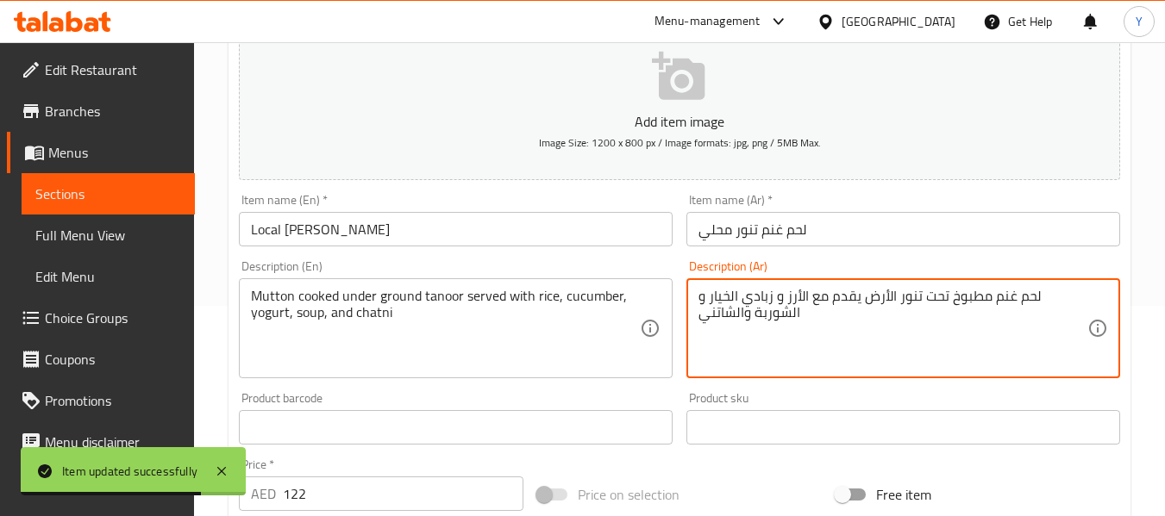
click at [955, 300] on textarea "لحم غنم مطبوخ تحت تنور الأرض يقدم مع الأرز و زبادي الخيار و الشوربة والشاتني" at bounding box center [892, 329] width 389 height 82
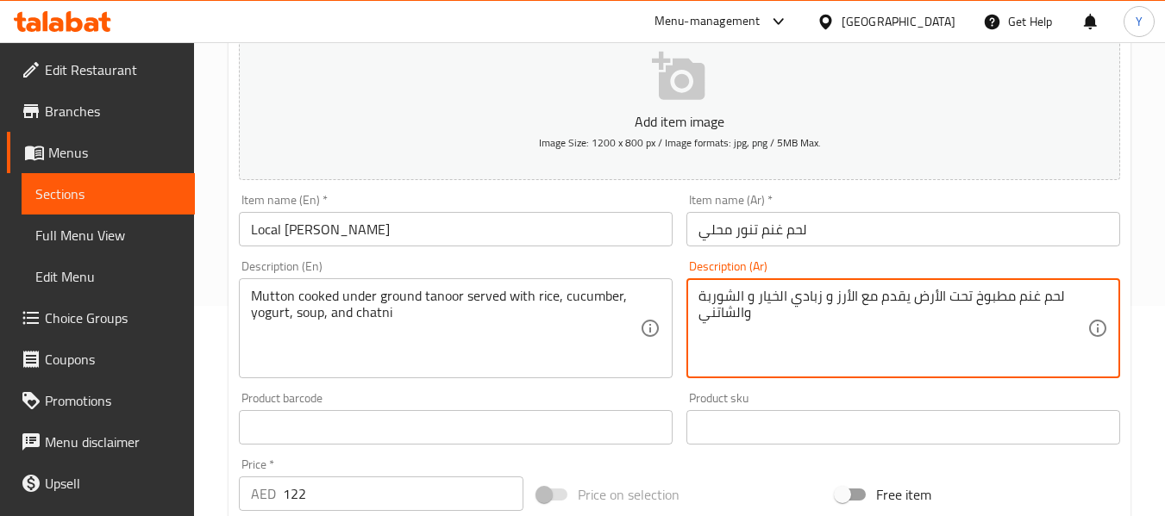
click at [966, 294] on textarea "لحم غنم مطبوخ تحت الأرض يقدم مع الأرز و زبادي الخيار و الشوربة والشاتني" at bounding box center [892, 329] width 389 height 82
paste textarea "[PERSON_NAME]"
type textarea "لحم غنم مطبوخ بالتنور تحت الأرض يقدم مع الأرز و زبادي الخيار و الشوربة والشاتني"
click at [974, 241] on input "لحم غنم تنور محلي" at bounding box center [903, 229] width 434 height 34
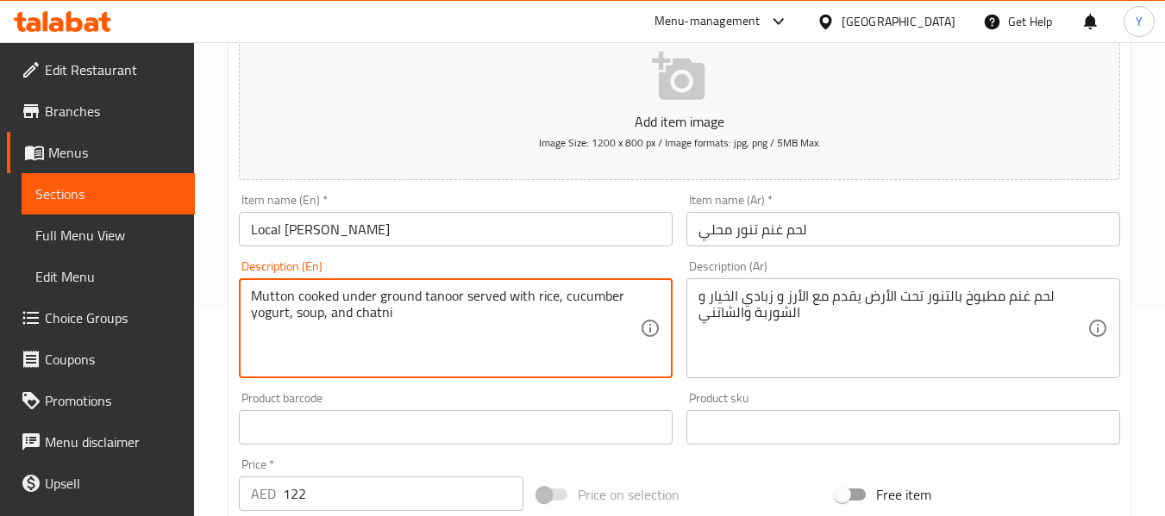
type textarea "Mutton cooked under ground tanoor served with rice, cucumber yogurt, soup, and …"
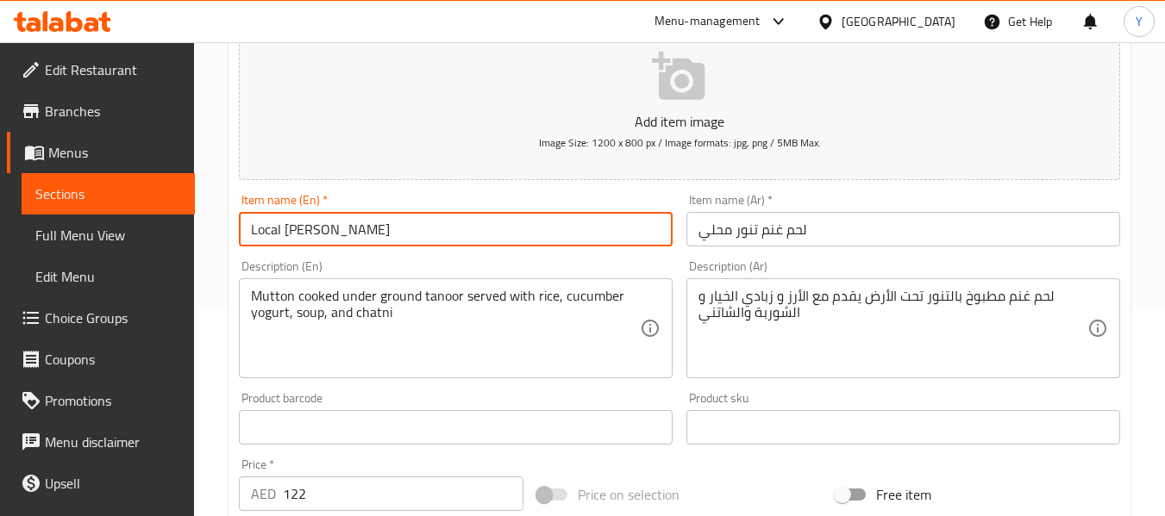
click at [571, 218] on input "Local [PERSON_NAME]" at bounding box center [456, 229] width 434 height 34
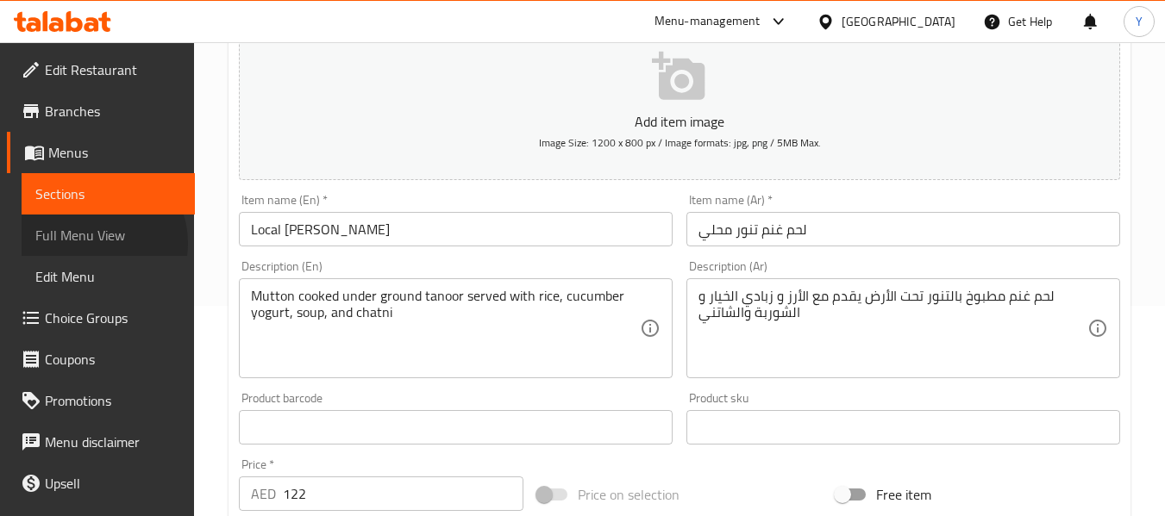
click at [97, 243] on span "Full Menu View" at bounding box center [108, 235] width 146 height 21
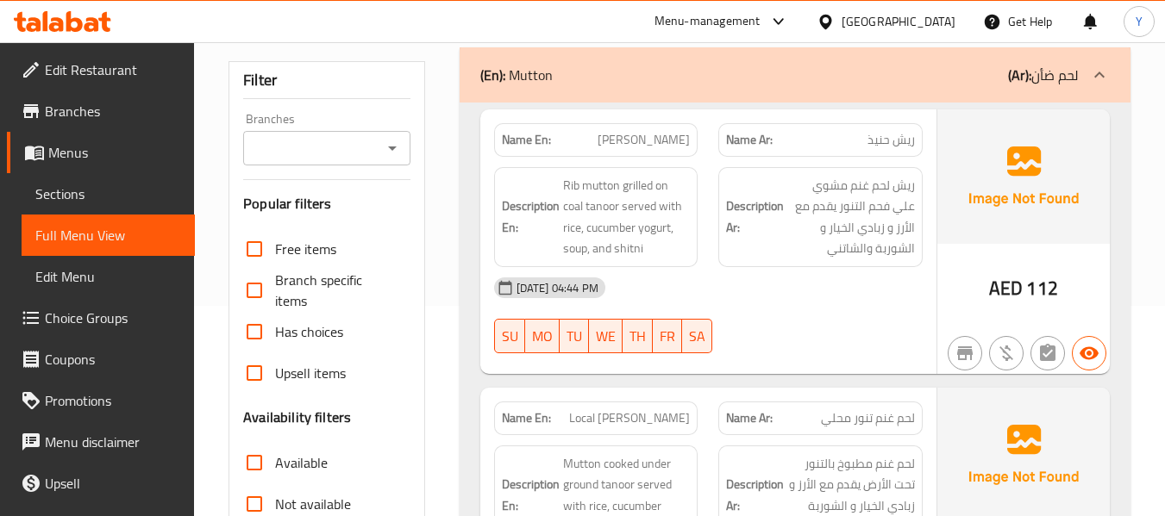
click at [793, 131] on p "Name Ar: ريش حنيذ" at bounding box center [820, 140] width 189 height 18
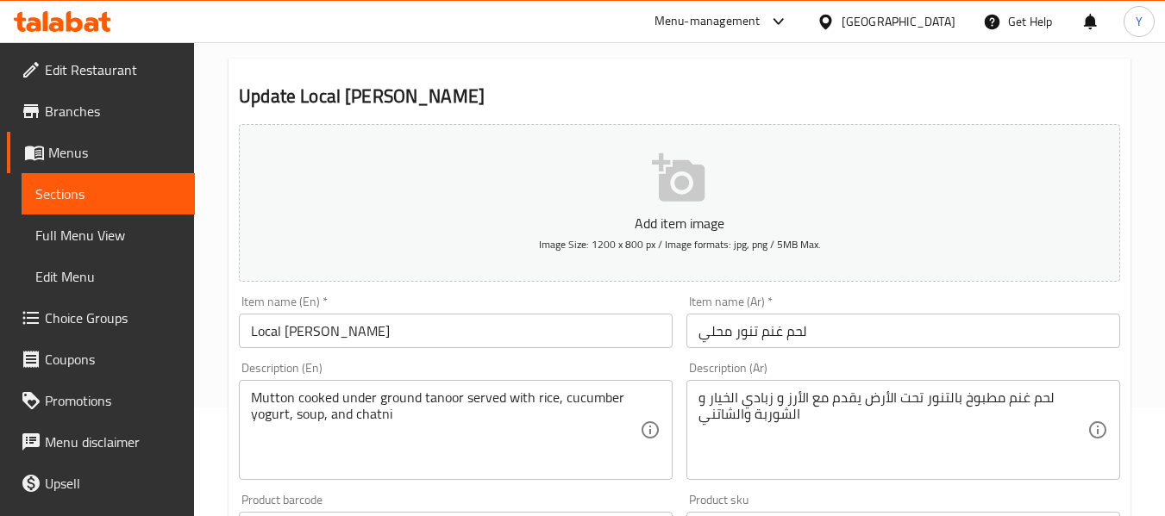
scroll to position [165, 0]
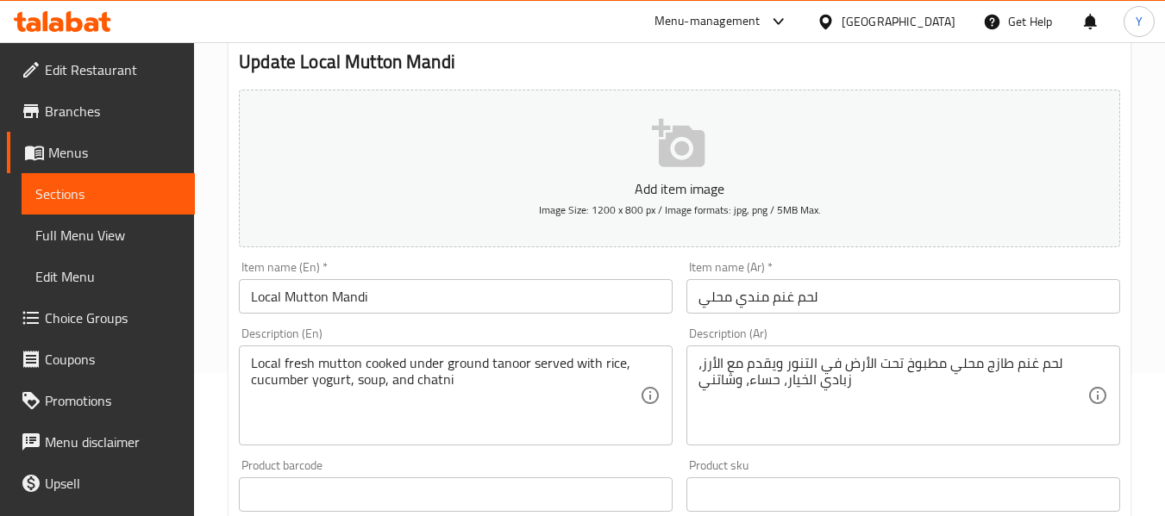
scroll to position [145, 0]
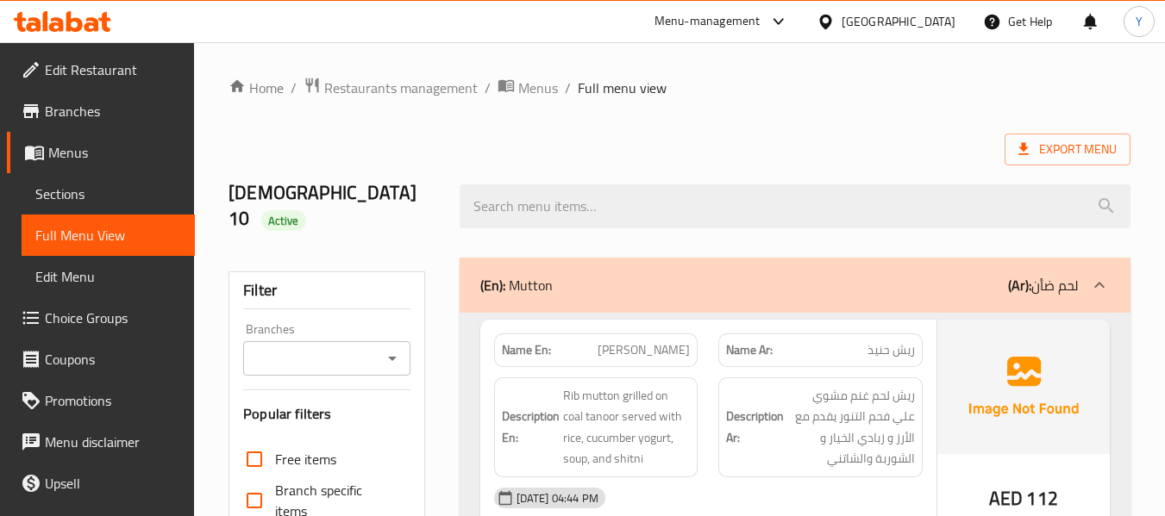
scroll to position [452, 0]
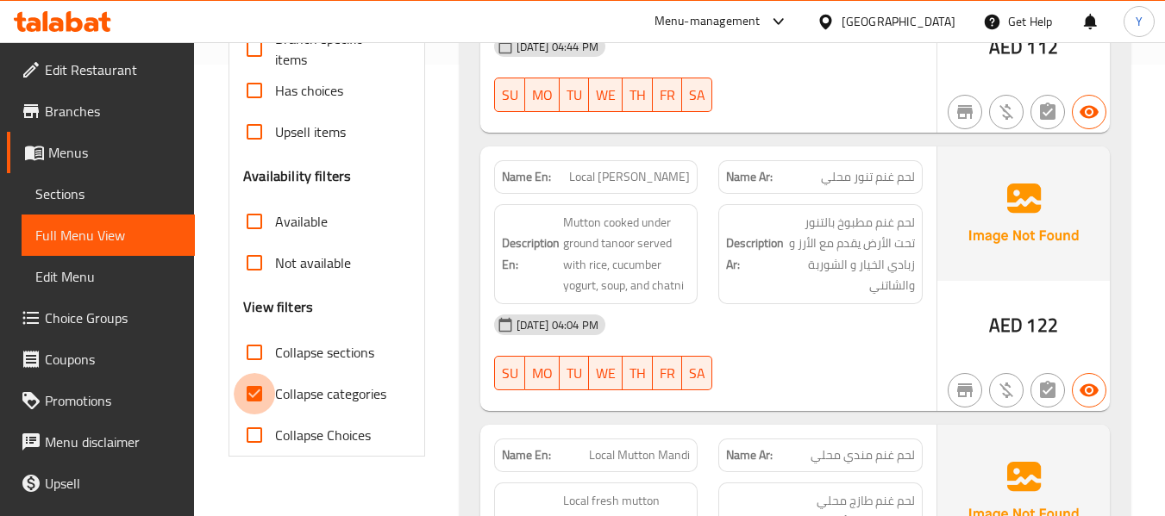
click at [251, 373] on input "Collapse categories" at bounding box center [254, 393] width 41 height 41
checkbox input "false"
click at [242, 332] on input "Collapse sections" at bounding box center [254, 352] width 41 height 41
checkbox input "true"
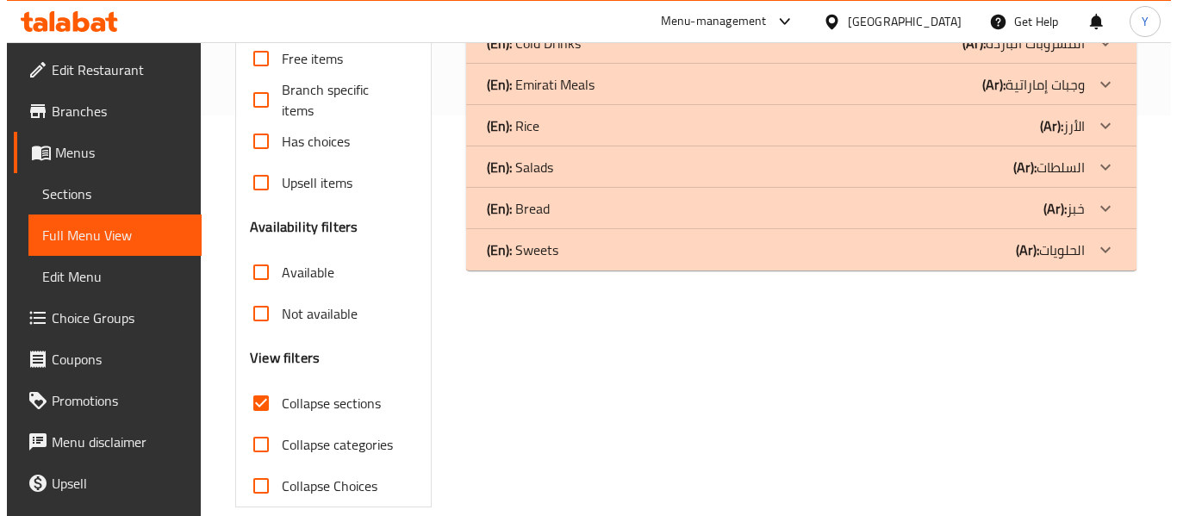
scroll to position [0, 0]
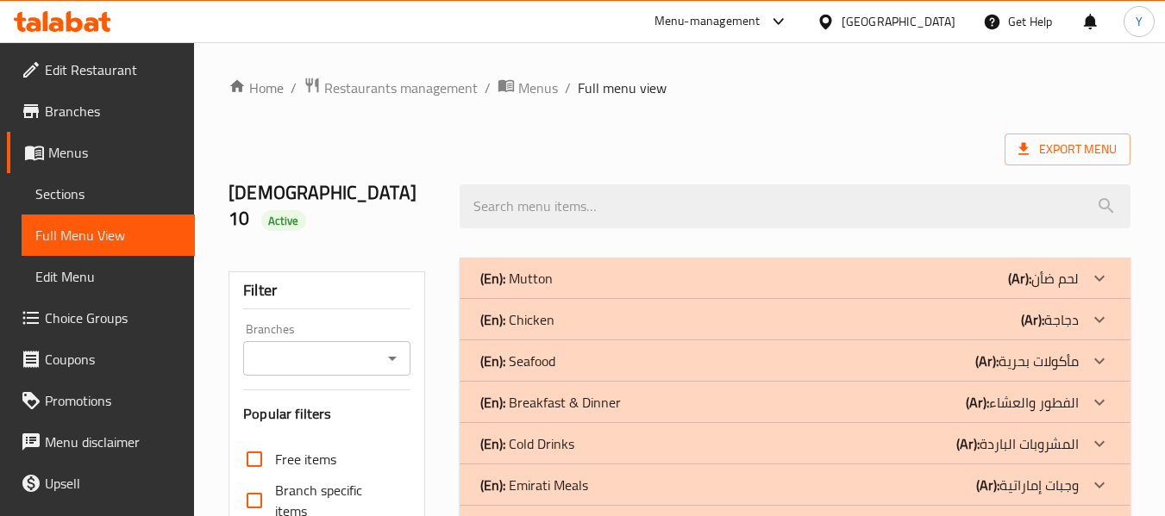
click at [1034, 268] on p "(Ar): لحم ضأن" at bounding box center [1043, 278] width 71 height 21
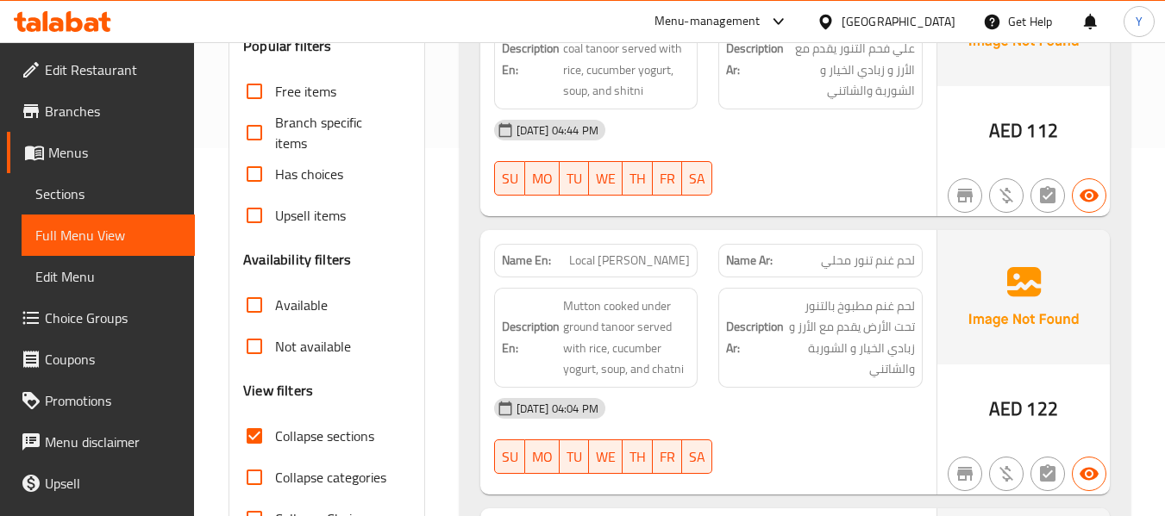
scroll to position [404, 0]
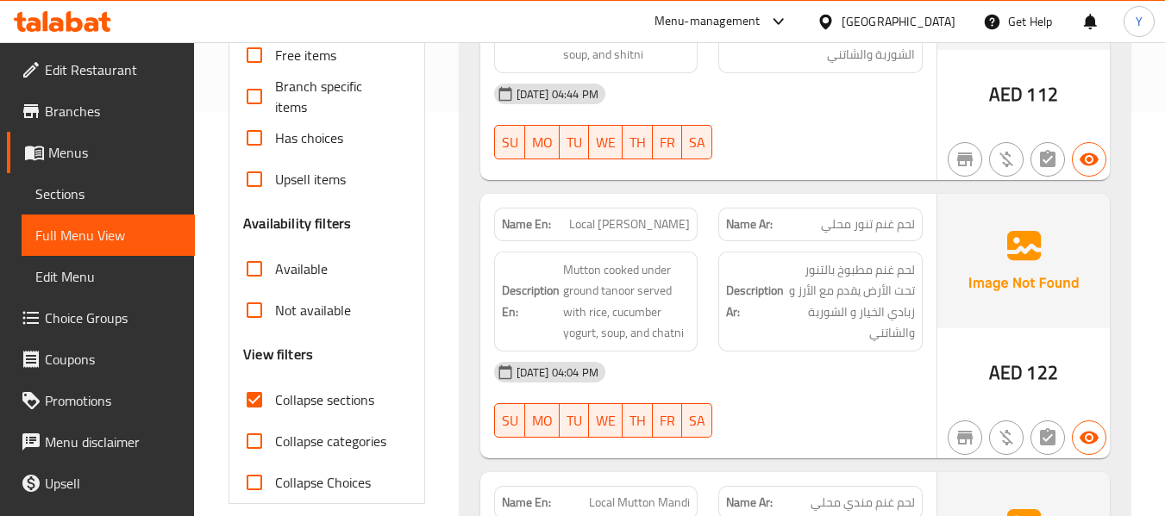
click at [510, 215] on strong "Name En:" at bounding box center [526, 224] width 49 height 18
copy strong "Name En:"
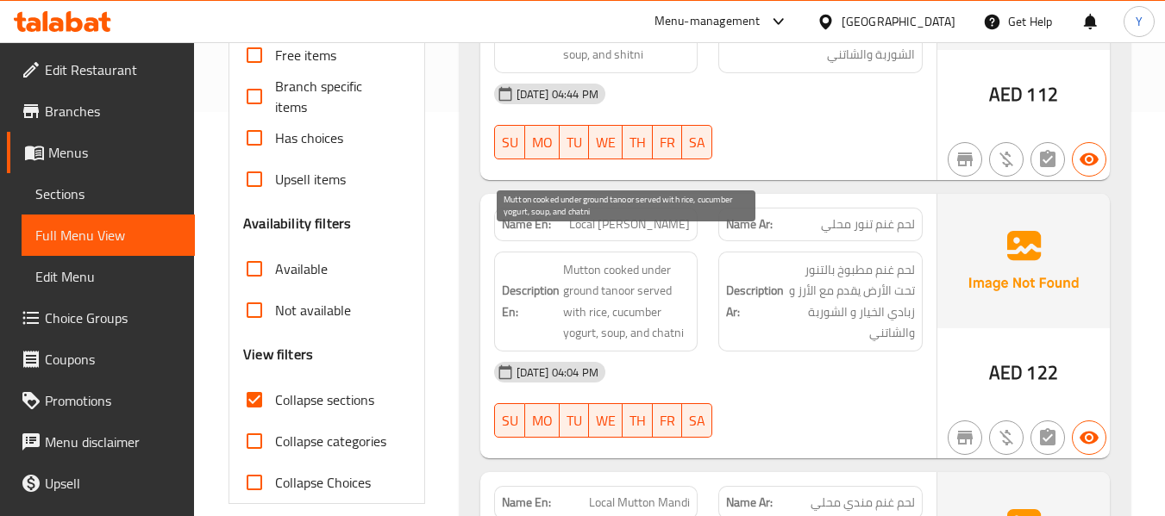
click at [593, 259] on span "Mutton cooked under ground tanoor served with rice, cucumber yogurt, soup, and …" at bounding box center [627, 301] width 128 height 84
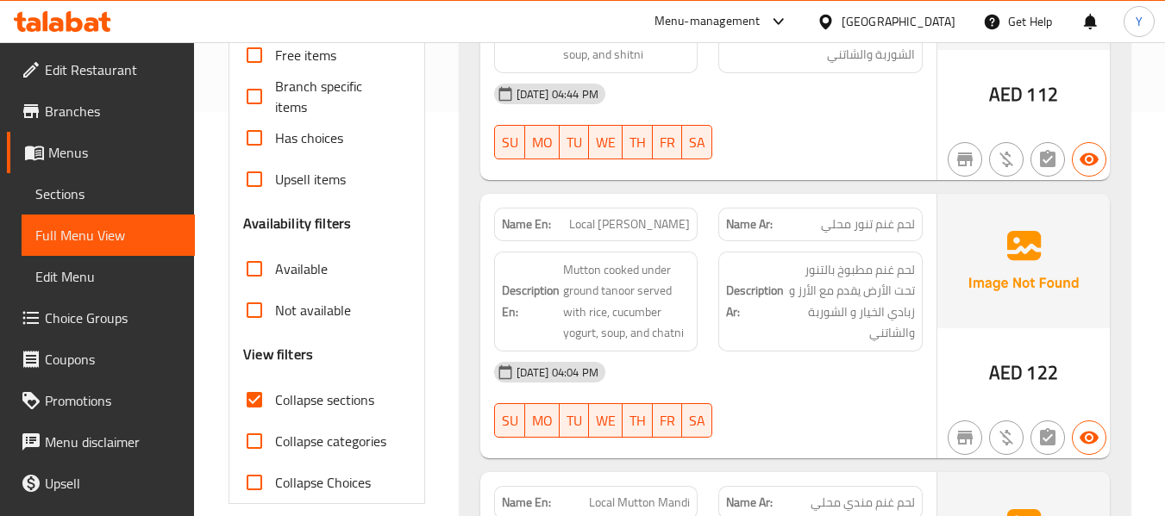
click at [764, 252] on div "Description Ar: لحم غنم مطبوخ بالتنور تحت الأرض يقدم مع الأرز و زبادي الخيار و …" at bounding box center [820, 302] width 204 height 100
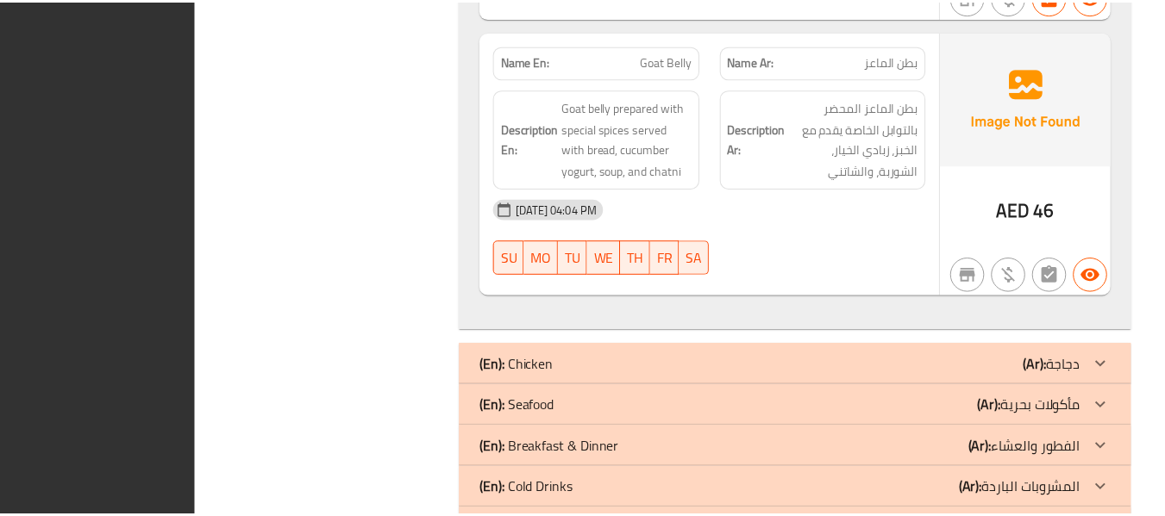
scroll to position [3639, 0]
